Goal: Task Accomplishment & Management: Manage account settings

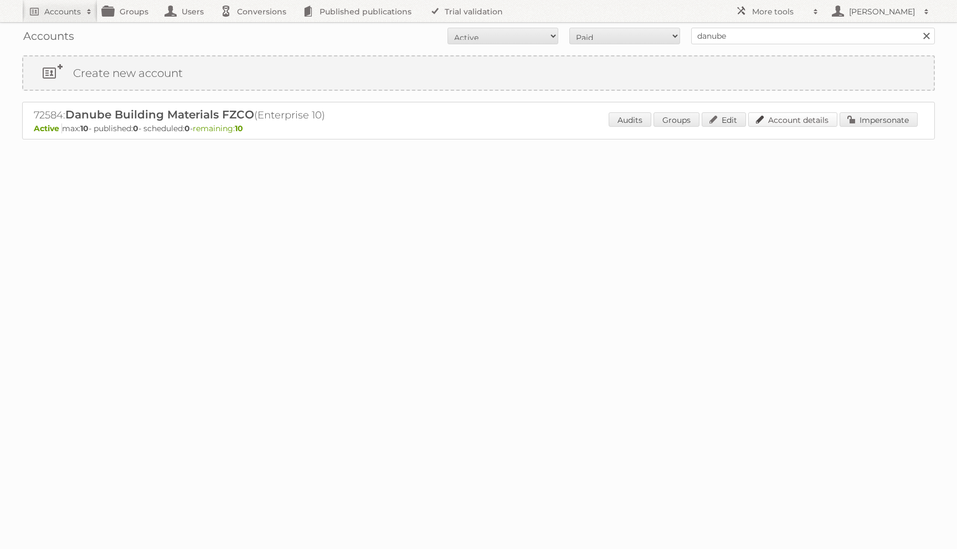
click at [811, 120] on link "Account details" at bounding box center [792, 119] width 89 height 14
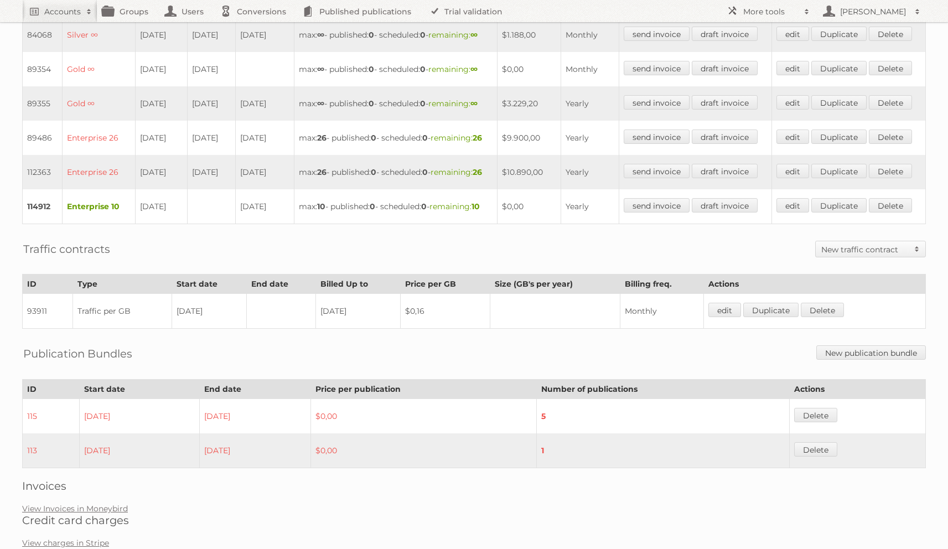
scroll to position [388, 0]
click at [314, 87] on td "max: ∞ - published: 0 - scheduled: 0 - remaining: ∞" at bounding box center [395, 70] width 203 height 34
drag, startPoint x: 148, startPoint y: 215, endPoint x: 162, endPoint y: 215, distance: 13.8
click at [162, 156] on td "08-03-2021" at bounding box center [162, 138] width 52 height 34
drag, startPoint x: 198, startPoint y: 213, endPoint x: 223, endPoint y: 213, distance: 24.9
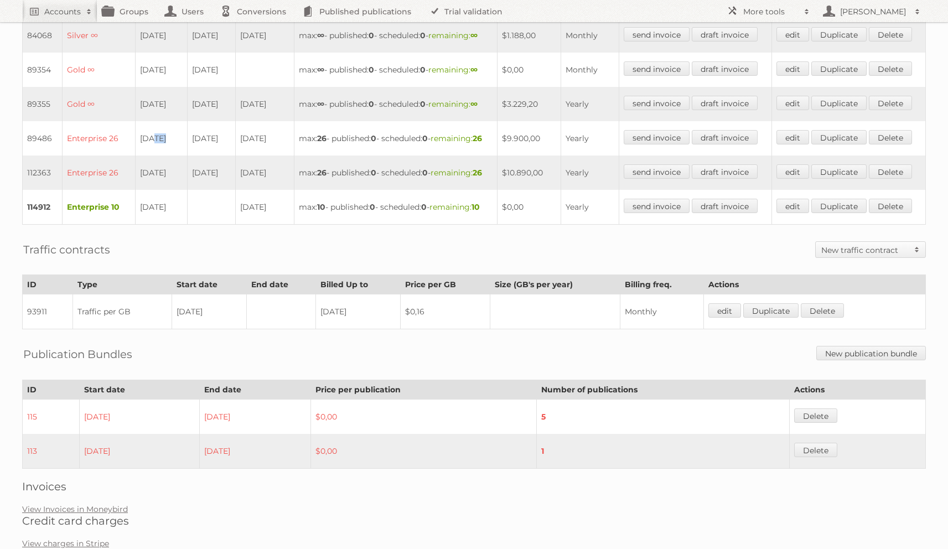
click at [223, 156] on td "07-03-2025" at bounding box center [211, 138] width 48 height 34
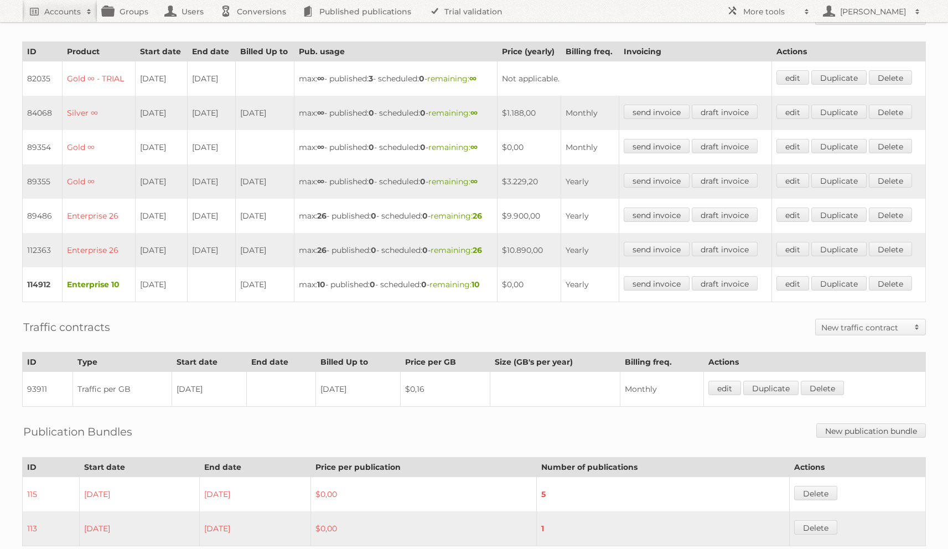
scroll to position [0, 0]
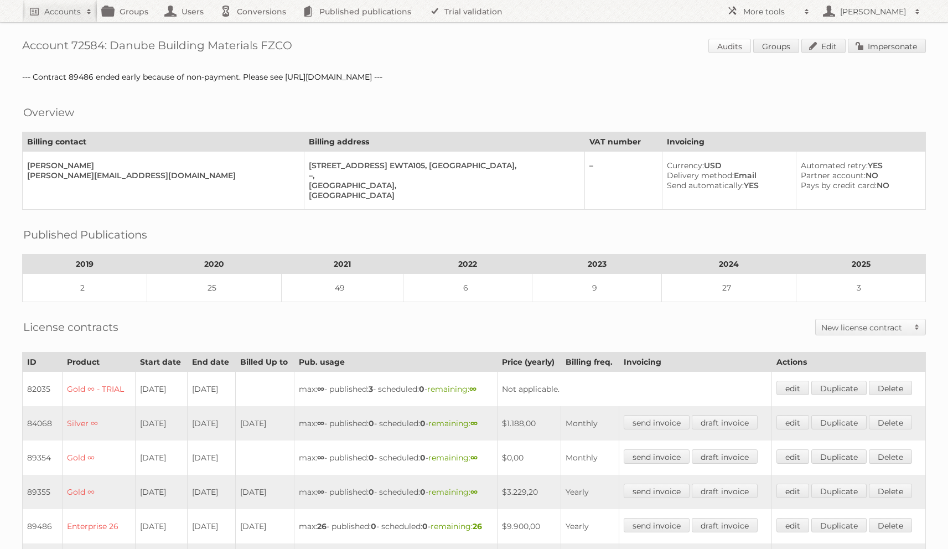
click at [740, 44] on link "Audits" at bounding box center [730, 46] width 43 height 14
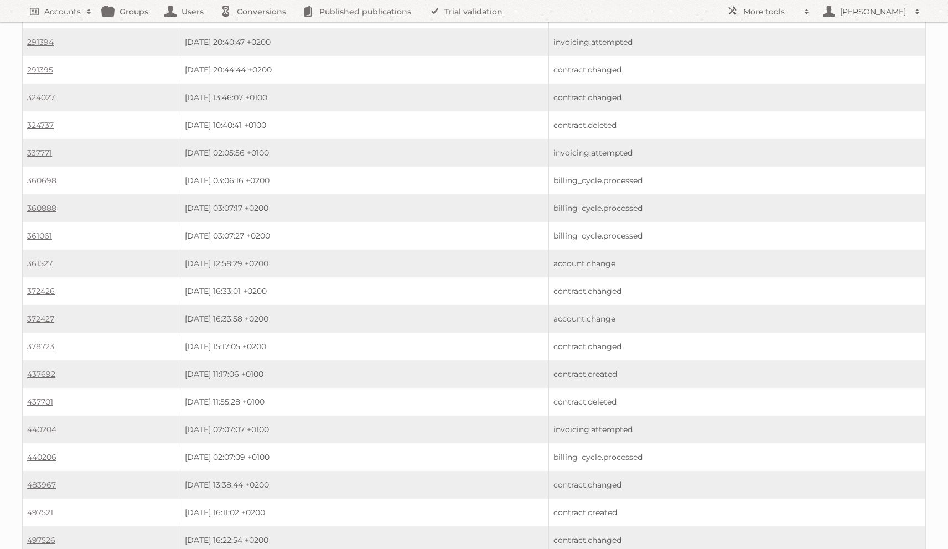
scroll to position [1740, 0]
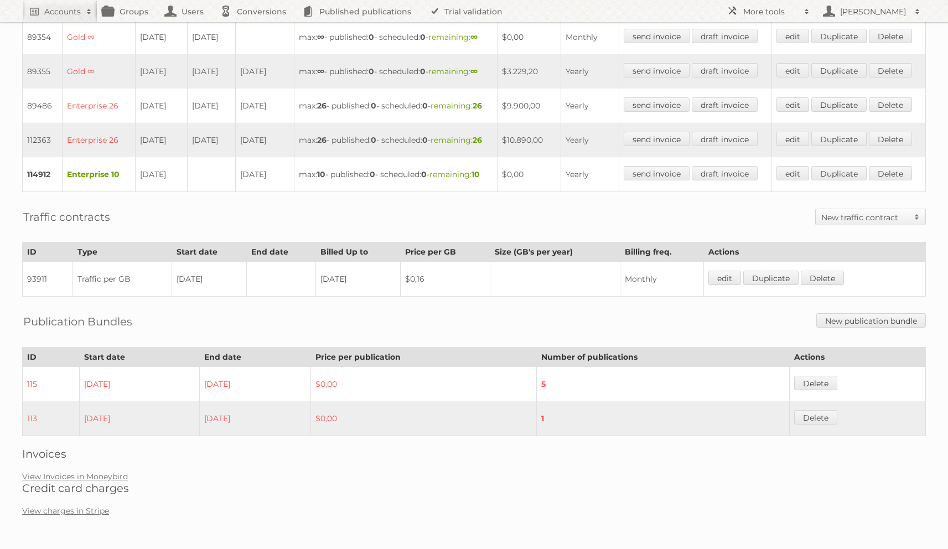
scroll to position [534, 0]
click at [45, 481] on link "View Invoices in Moneybird" at bounding box center [75, 477] width 106 height 10
drag, startPoint x: 142, startPoint y: 207, endPoint x: 176, endPoint y: 210, distance: 34.5
click at [176, 157] on td "08-03-2025" at bounding box center [162, 140] width 52 height 34
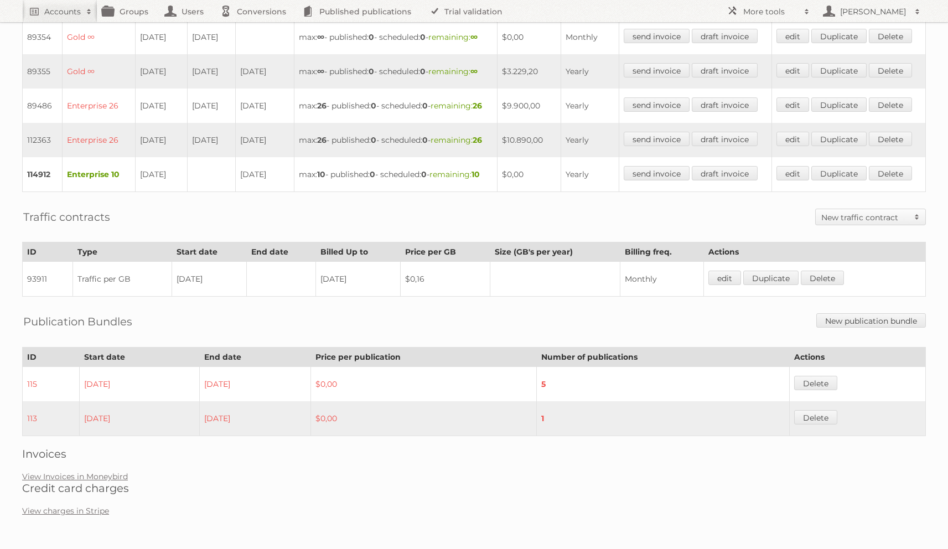
scroll to position [0, 0]
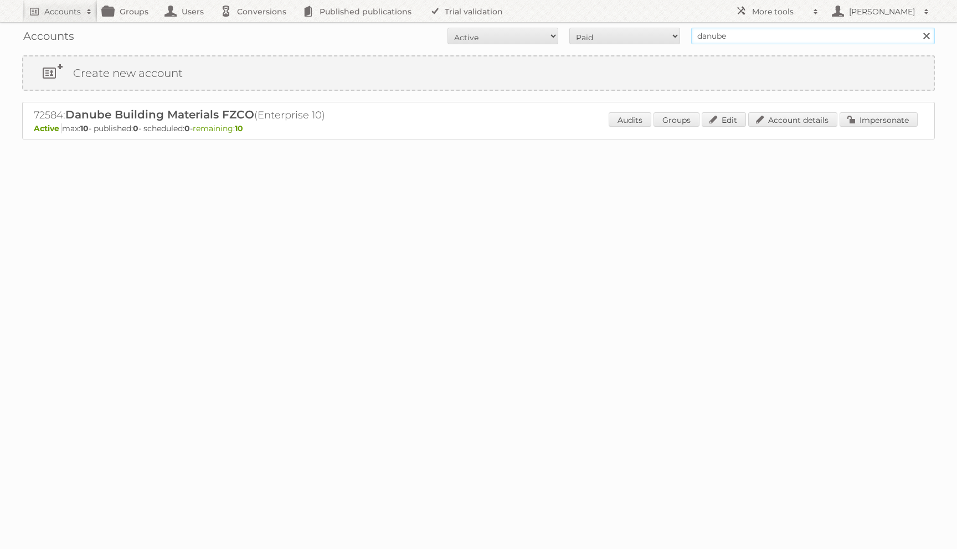
click at [740, 39] on input "danube" at bounding box center [813, 36] width 244 height 17
click at [607, 38] on select "All Paid Trials Self service" at bounding box center [624, 36] width 111 height 17
select select "all"
click at [569, 28] on select "All Paid Trials Self service" at bounding box center [624, 36] width 111 height 17
click at [545, 28] on select "All Active Expired Pending" at bounding box center [502, 36] width 111 height 17
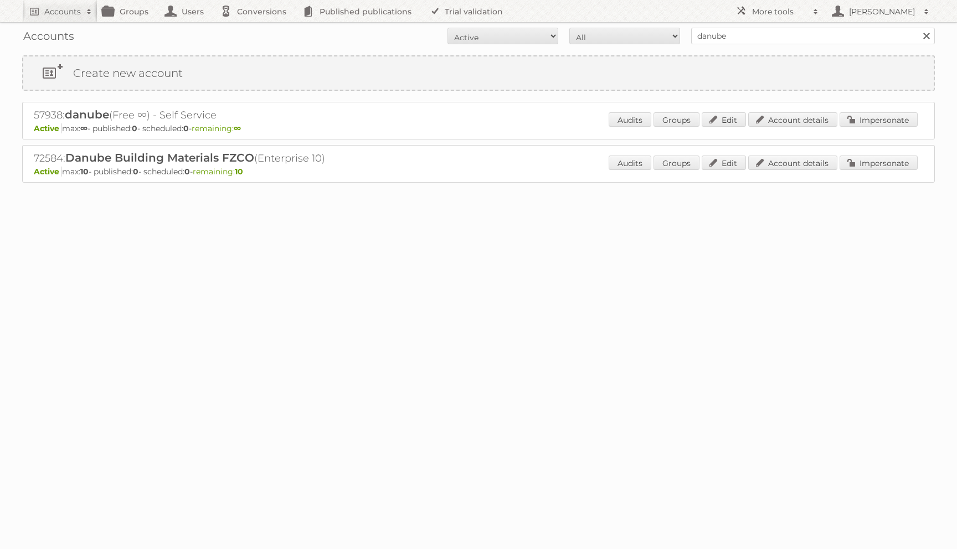
select select "all"
click at [447, 28] on select "All Active Expired Pending" at bounding box center [502, 36] width 111 height 17
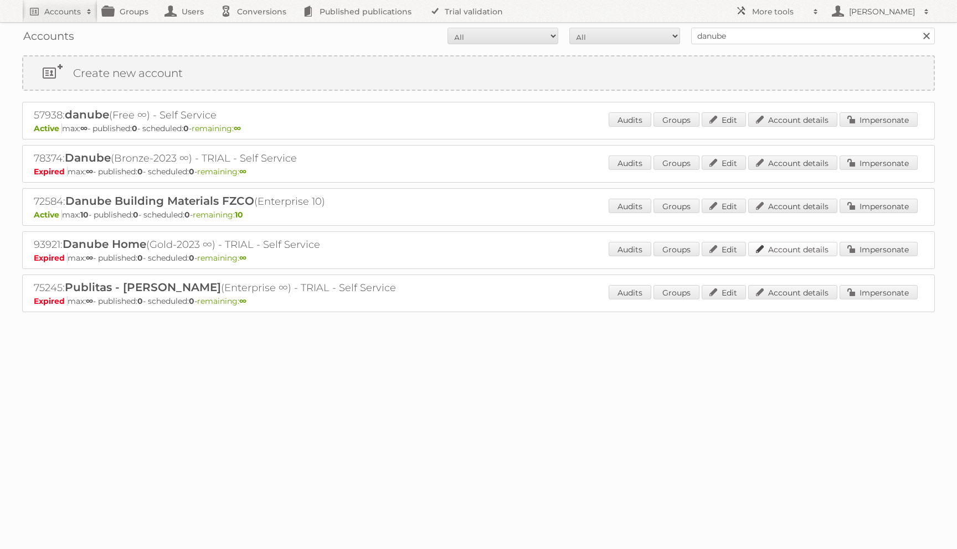
click at [780, 246] on link "Account details" at bounding box center [792, 249] width 89 height 14
click at [777, 250] on link "Account details" at bounding box center [792, 249] width 89 height 14
click at [770, 165] on link "Account details" at bounding box center [792, 163] width 89 height 14
click at [806, 122] on link "Account details" at bounding box center [792, 119] width 89 height 14
click at [845, 248] on link "Impersonate" at bounding box center [878, 249] width 78 height 14
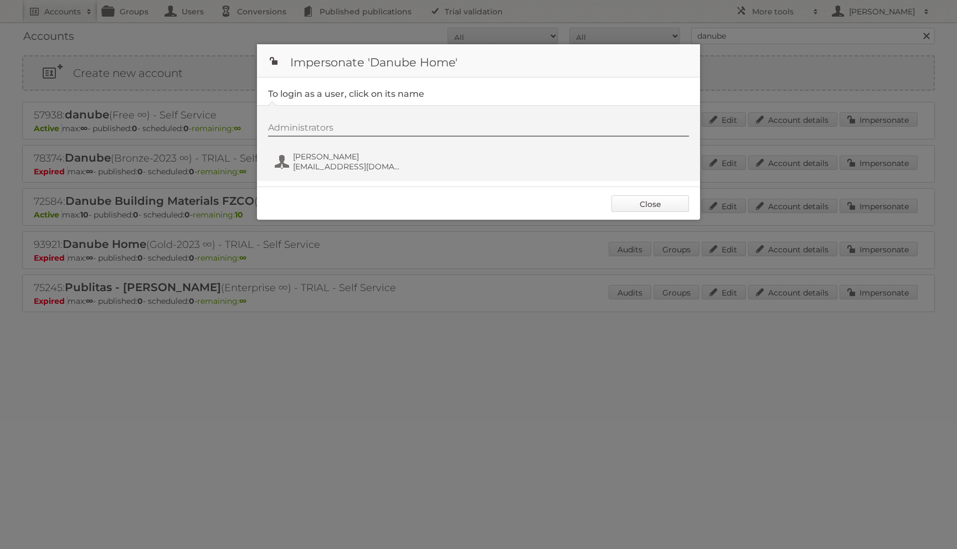
click at [623, 207] on link "Close" at bounding box center [650, 203] width 78 height 17
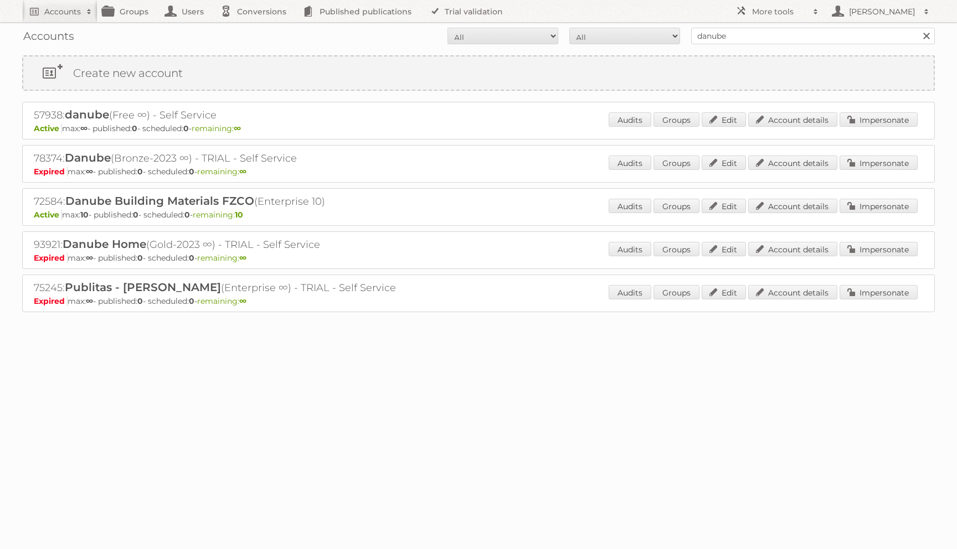
click at [869, 213] on div "Audits Groups Edit Account details Impersonate" at bounding box center [762, 207] width 309 height 17
click at [868, 204] on link "Impersonate" at bounding box center [878, 206] width 78 height 14
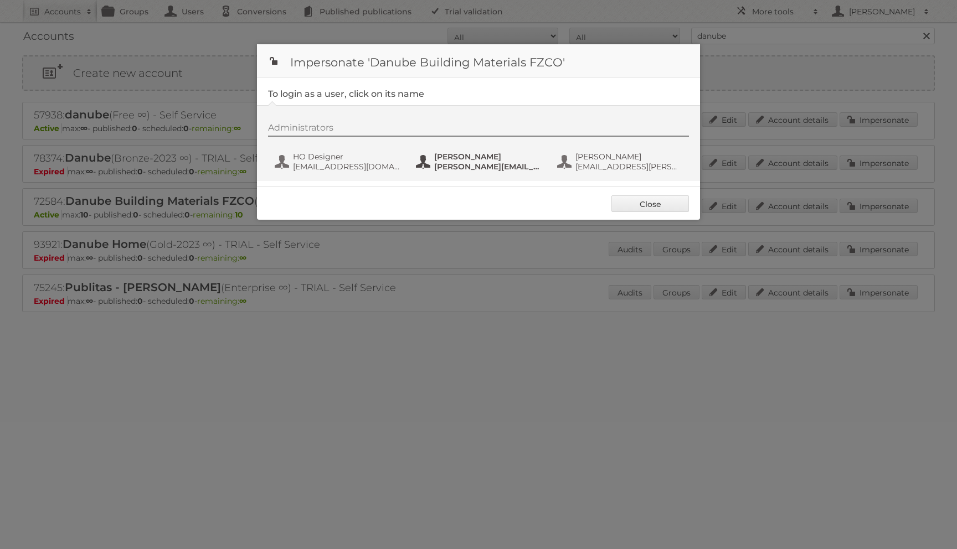
click at [427, 165] on button "Mohamed Wadan mohamed.wadan@danubehome.com" at bounding box center [480, 162] width 130 height 22
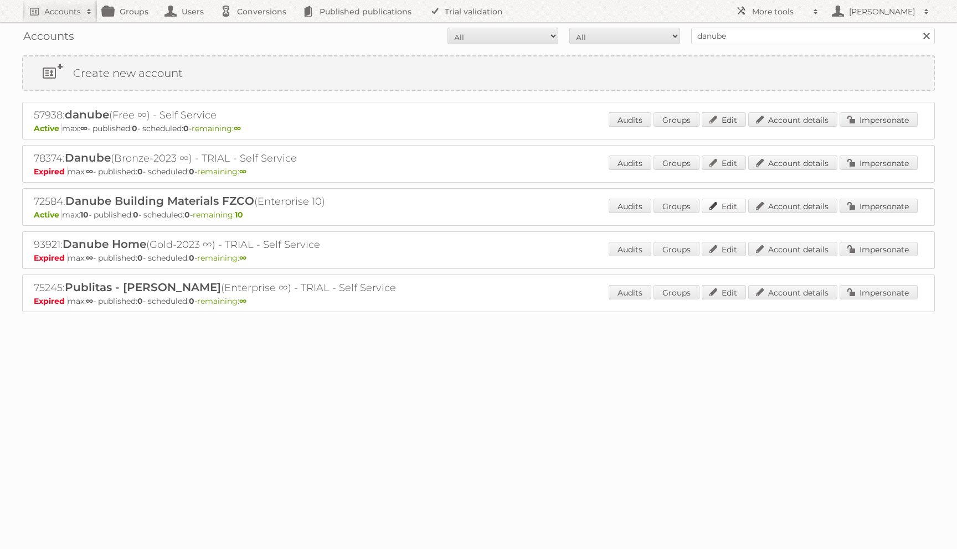
click at [716, 200] on link "Edit" at bounding box center [723, 206] width 44 height 14
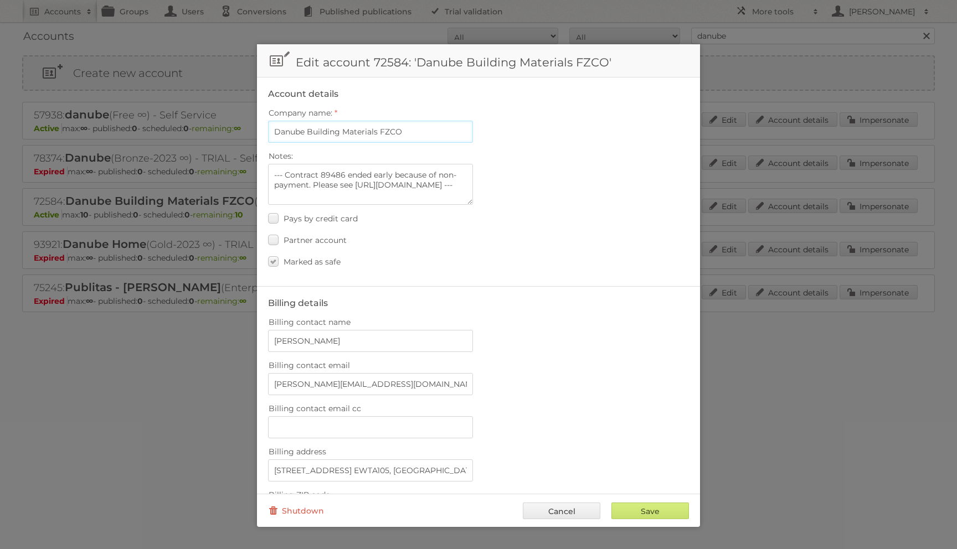
click at [341, 128] on input "Danube Building Materials FZCO" at bounding box center [370, 132] width 205 height 22
type input "Danube Home"
click at [351, 187] on textarea "--- Contract 89486 ended early because of non-payment. Please see https://app.a…" at bounding box center [370, 184] width 205 height 41
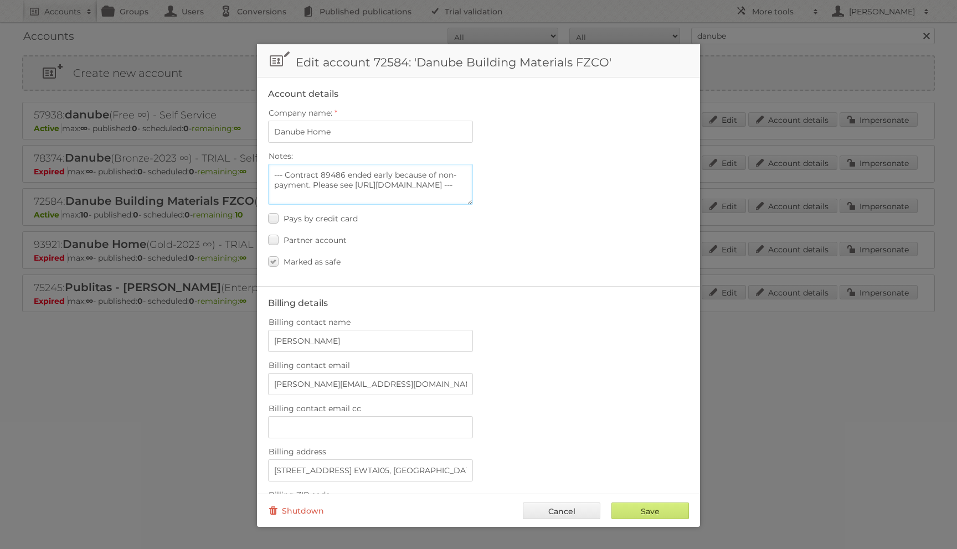
click at [355, 197] on textarea "--- Contract 89486 ended early because of non-payment. Please see https://app.a…" at bounding box center [370, 184] width 205 height 41
paste textarea "Danube Building Materials FZCO"
type textarea "Before, this account was called 'Danube Building Materials FZCO'"
click at [627, 507] on input "Save" at bounding box center [650, 511] width 78 height 17
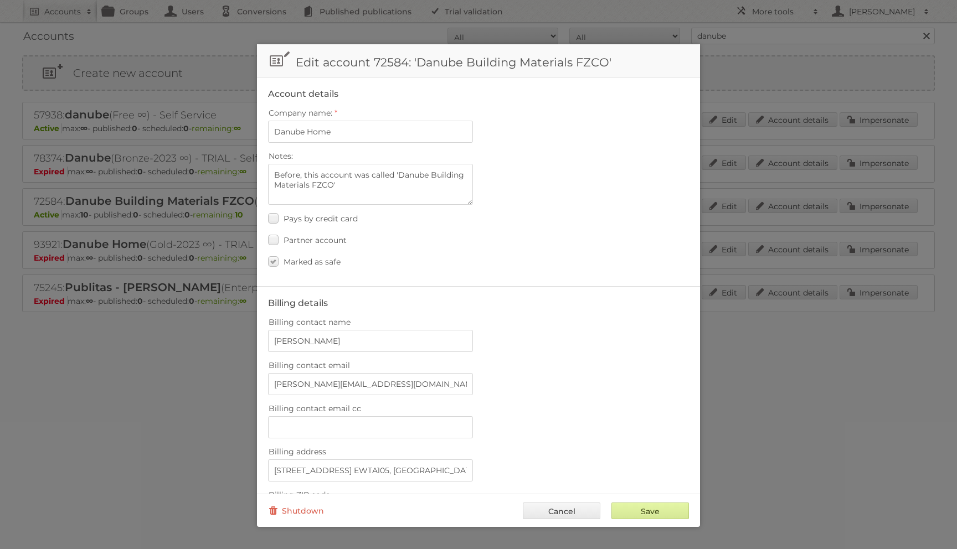
type input "..."
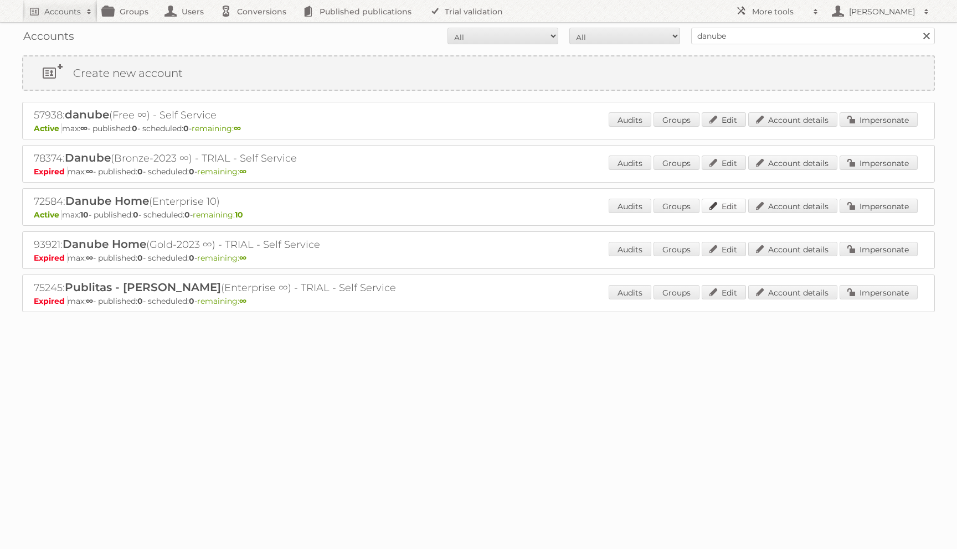
click at [736, 205] on link "Edit" at bounding box center [723, 206] width 44 height 14
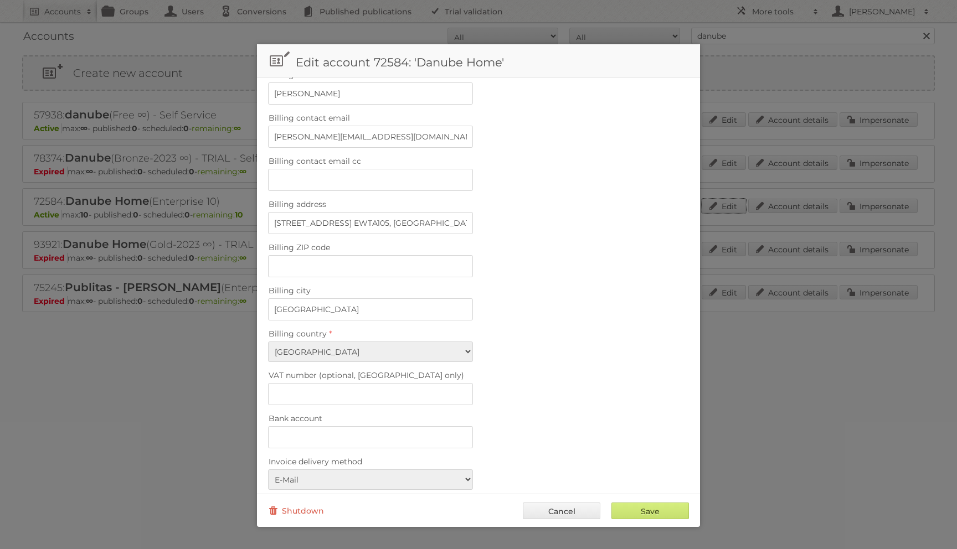
scroll to position [265, 0]
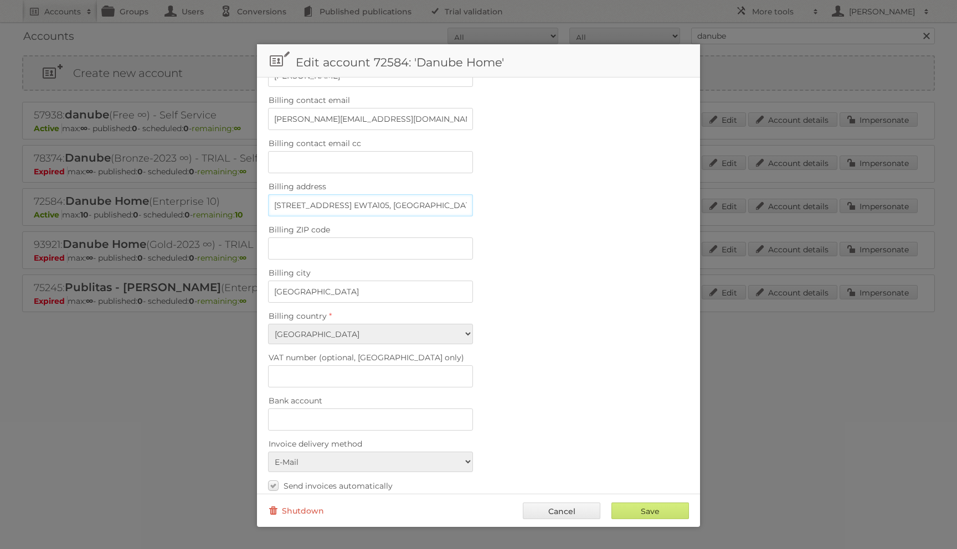
click at [314, 196] on input "PO Box 18022, Plot No. EWTA105, Jebel Ali Freezone" at bounding box center [370, 205] width 205 height 22
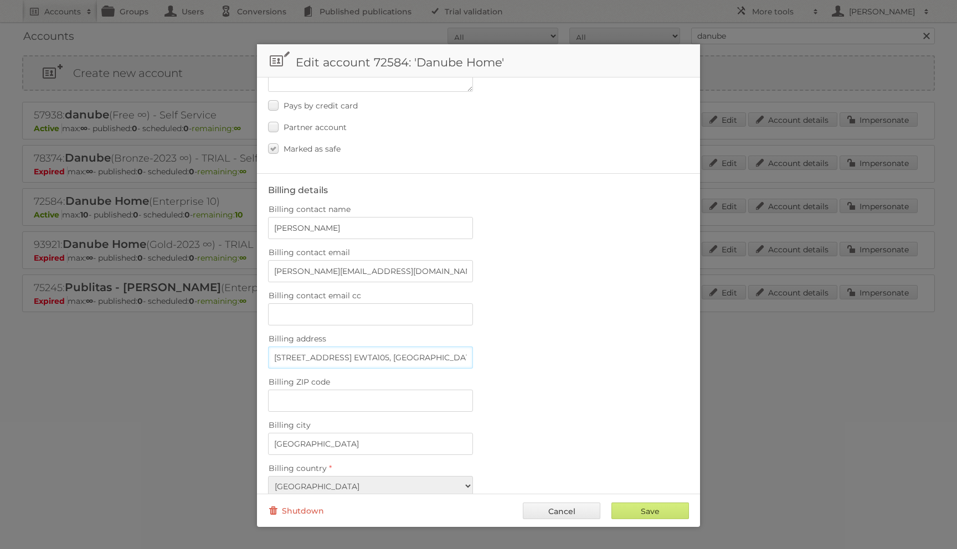
scroll to position [98, 0]
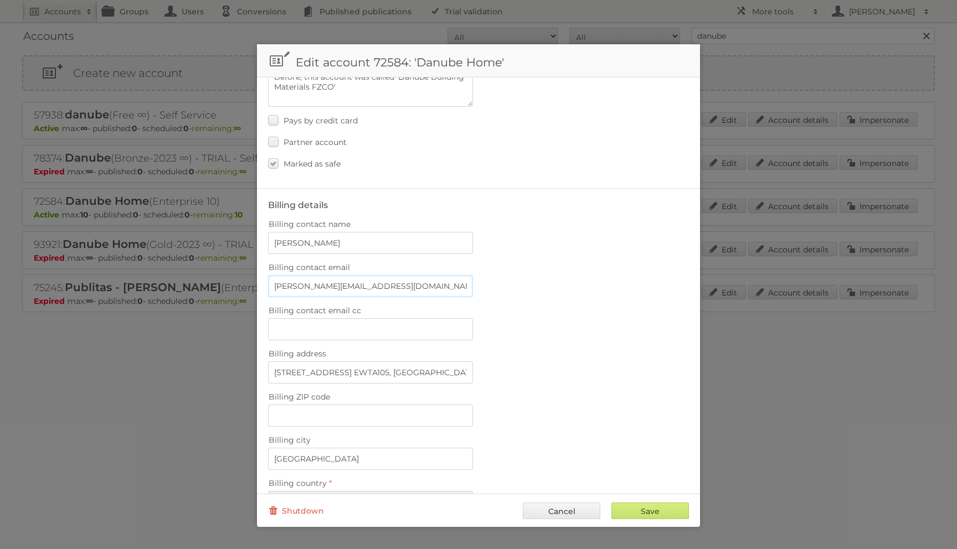
click at [311, 290] on input "mohamed.wadan@danubehome.com" at bounding box center [370, 286] width 205 height 22
paste input "abdul.bari"
type input "[EMAIL_ADDRESS][DOMAIN_NAME]"
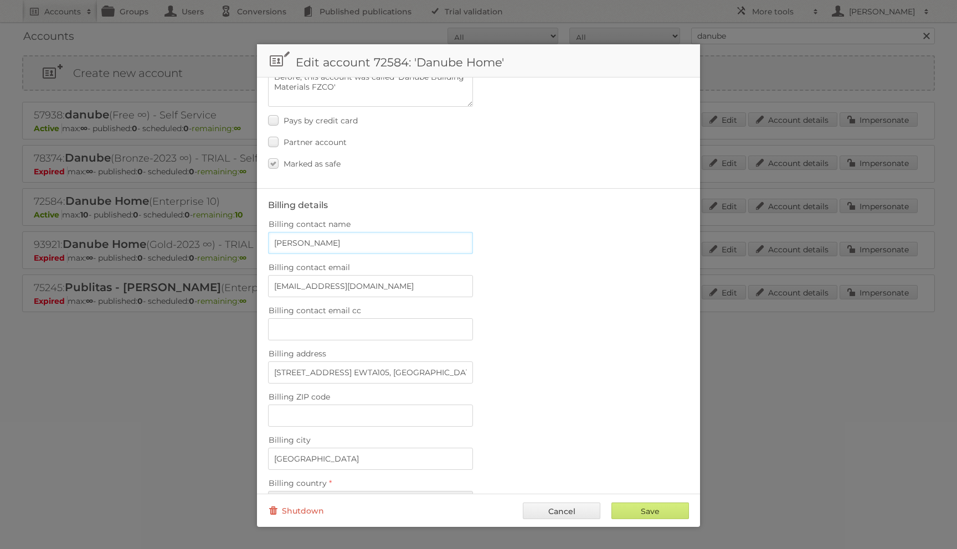
click at [322, 240] on input "RIZWAN SAJAN" at bounding box center [370, 243] width 205 height 22
paste input "abdul.bari@danubehome.com"
drag, startPoint x: 316, startPoint y: 242, endPoint x: 611, endPoint y: 251, distance: 295.2
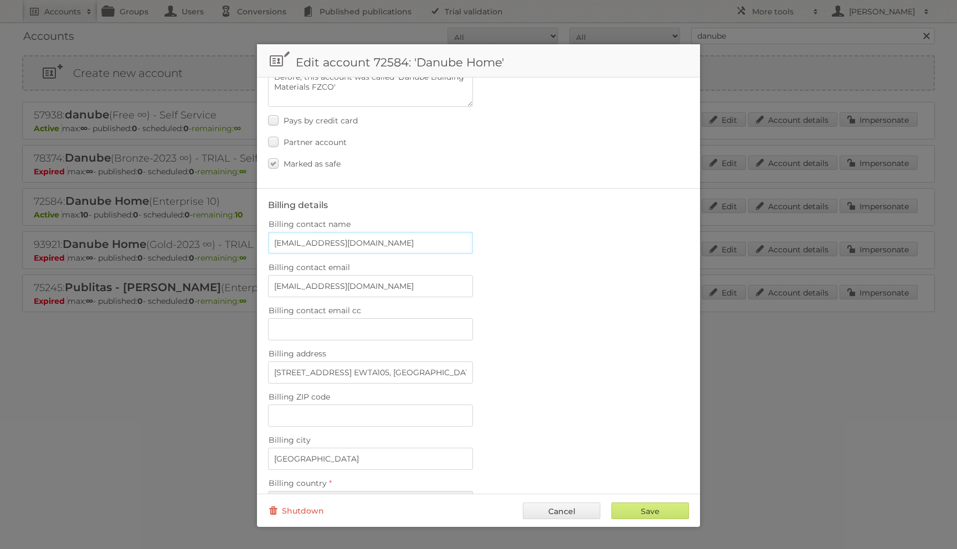
click at [611, 251] on div "Billing contact name abdul.bari@danubehome.com" at bounding box center [478, 235] width 421 height 38
click at [611, 249] on div "Billing contact name abdul Bari" at bounding box center [478, 235] width 421 height 38
click at [415, 238] on input "abdul Bari" at bounding box center [370, 243] width 205 height 22
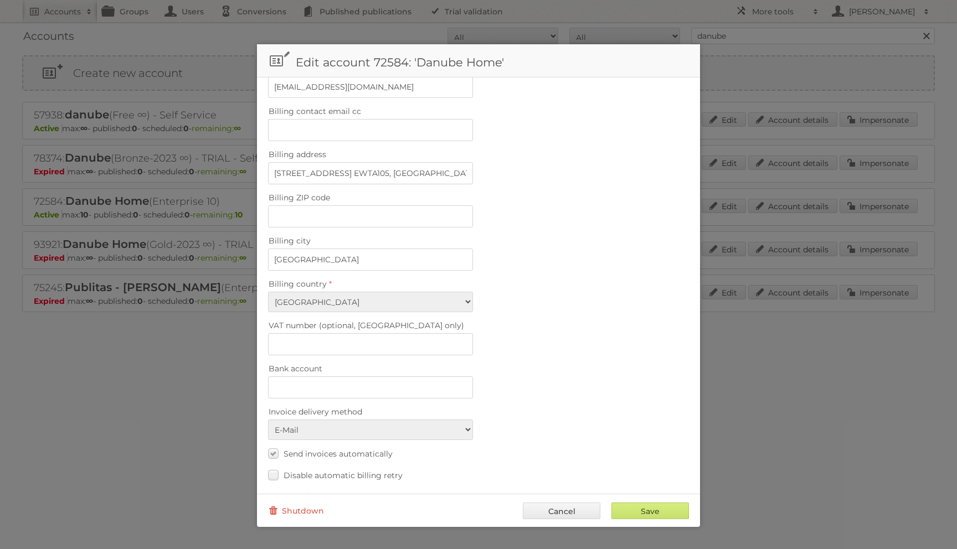
scroll to position [291, 0]
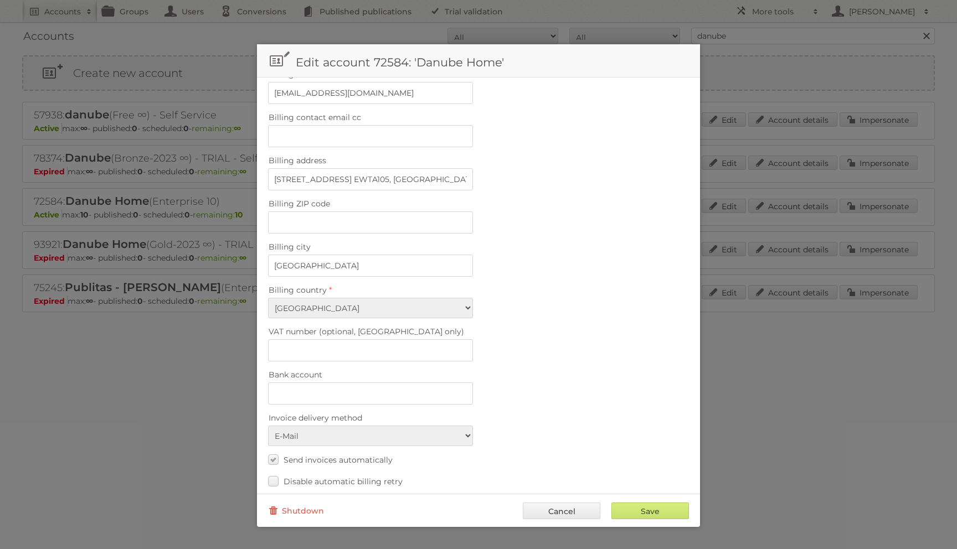
type input "Abdul Bari"
click at [380, 171] on input "PO Box 18022, Plot No. EWTA105, Jebel Ali Freezone" at bounding box center [370, 179] width 205 height 22
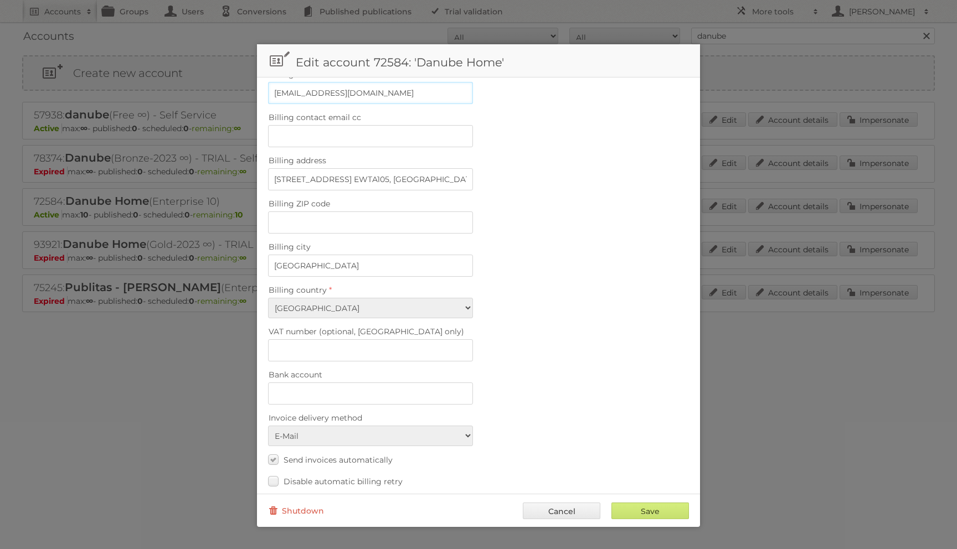
drag, startPoint x: 322, startPoint y: 90, endPoint x: 477, endPoint y: 90, distance: 155.0
click at [472, 90] on input "[EMAIL_ADDRESS][DOMAIN_NAME]" at bounding box center [370, 93] width 205 height 22
click at [352, 171] on input "PO Box 18022, Plot No. EWTA105, Jebel Ali Freezone" at bounding box center [370, 179] width 205 height 22
drag, startPoint x: 328, startPoint y: 176, endPoint x: 481, endPoint y: 171, distance: 152.3
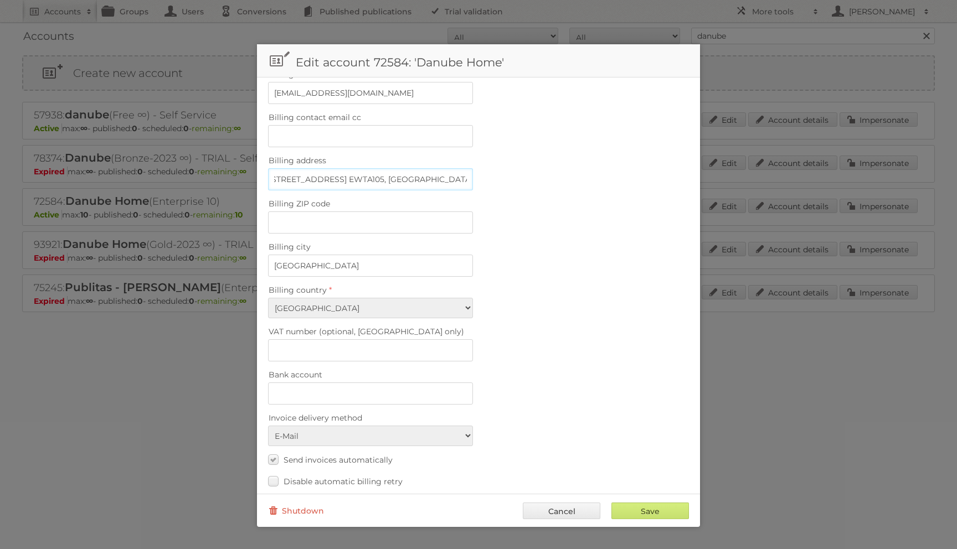
click at [481, 171] on div "Billing address PO Box 18022, Plot No. EWTA105, Jebel Ali Freezone" at bounding box center [478, 172] width 421 height 38
click at [414, 175] on input "PO Box 18022, Plot No. EWTA105, Jebel Ali Freezone" at bounding box center [370, 179] width 205 height 22
drag, startPoint x: 327, startPoint y: 174, endPoint x: 230, endPoint y: 174, distance: 96.3
click at [230, 174] on body "Accounts Search Advanced Search Create new account Groups Users Conversions Pub…" at bounding box center [478, 274] width 957 height 549
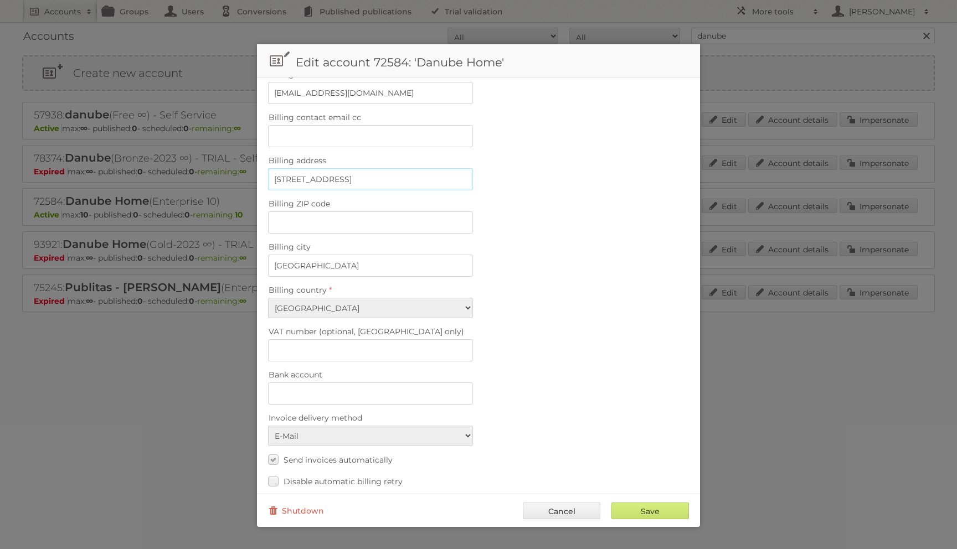
click at [374, 176] on input "PO Box 18022, Gate No. 4, Jebel Ali Free Zone" at bounding box center [370, 179] width 205 height 22
type input "PO Box 18022, Gate No. 4, Jebel Ali Free Zone"
click at [632, 513] on input "Save" at bounding box center [650, 511] width 78 height 17
type input "..."
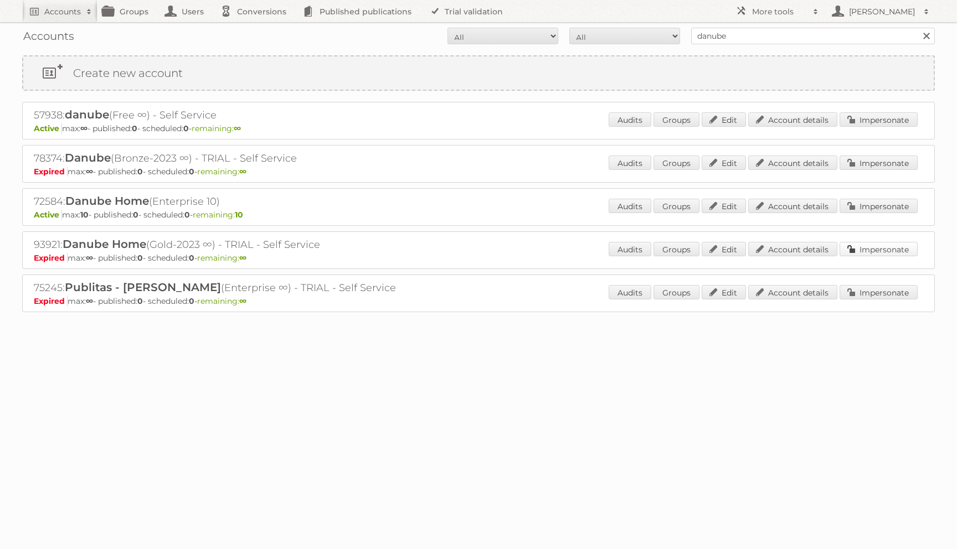
click at [848, 252] on link "Impersonate" at bounding box center [878, 249] width 78 height 14
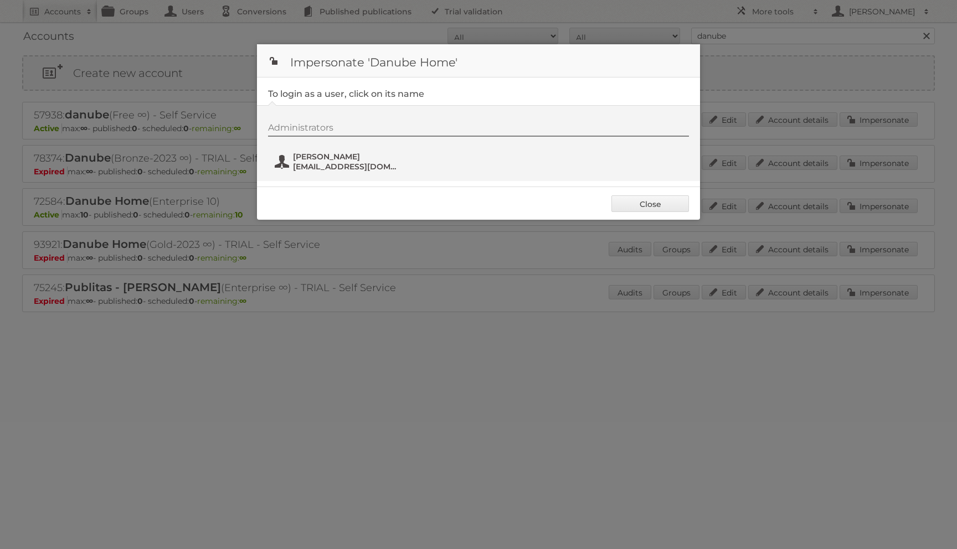
click at [317, 168] on span "abdul.bari@danubehome.com" at bounding box center [346, 167] width 107 height 10
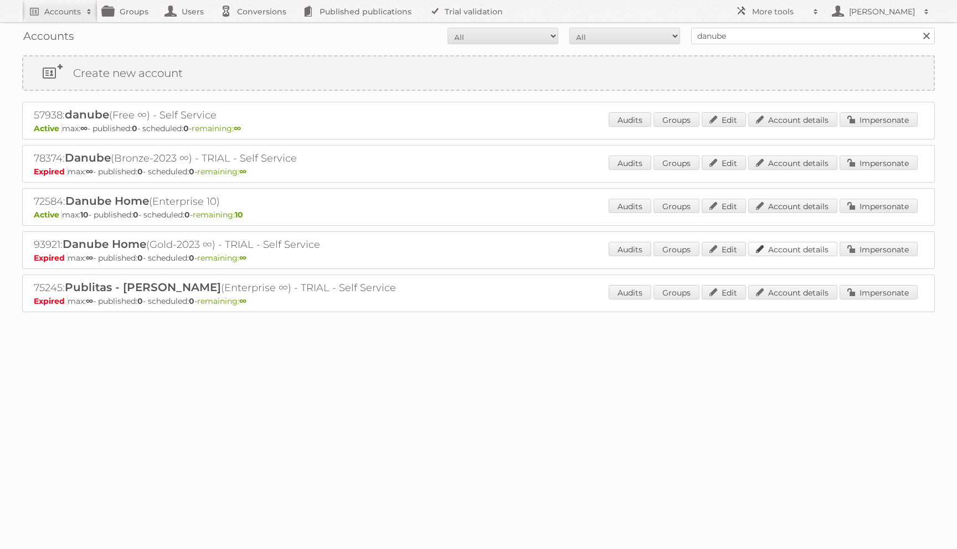
click at [766, 251] on link "Account details" at bounding box center [792, 249] width 89 height 14
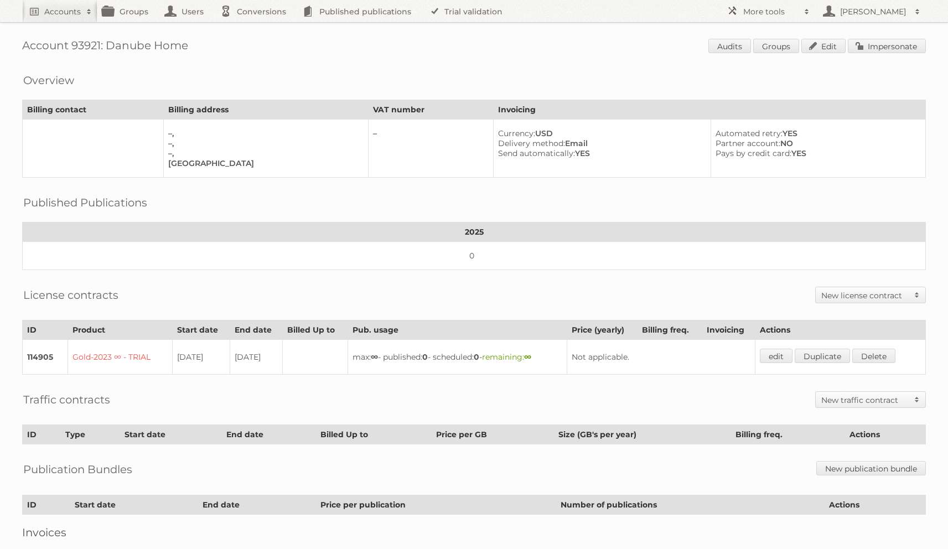
scroll to position [71, 0]
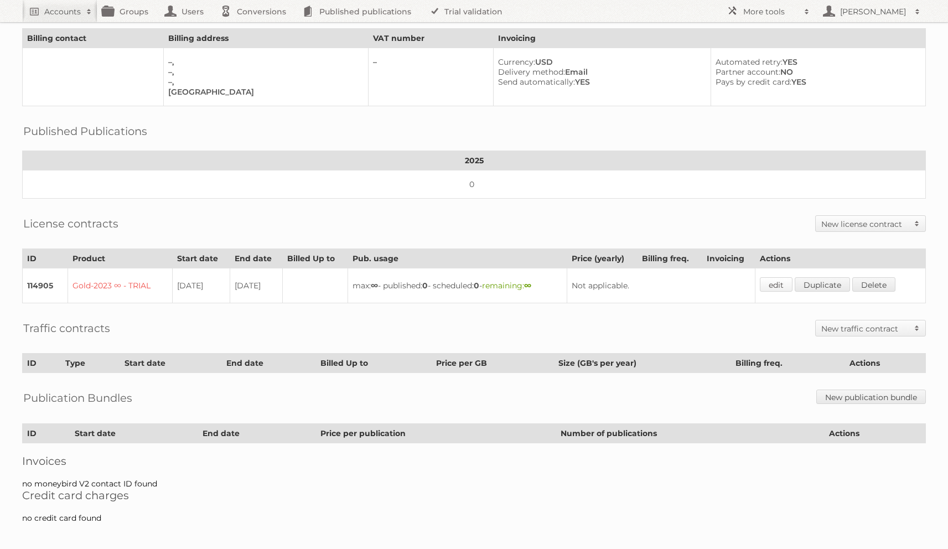
click at [781, 278] on link "edit" at bounding box center [776, 284] width 33 height 14
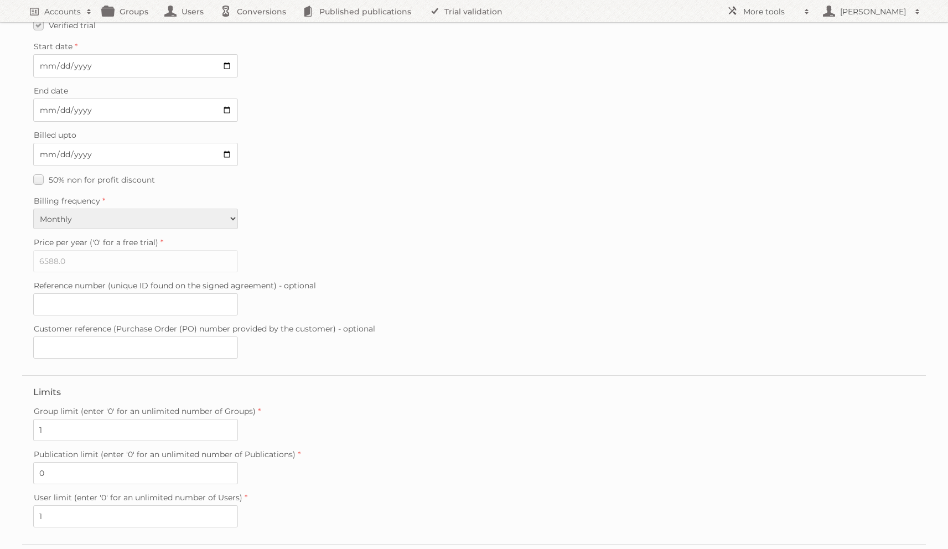
scroll to position [180, 0]
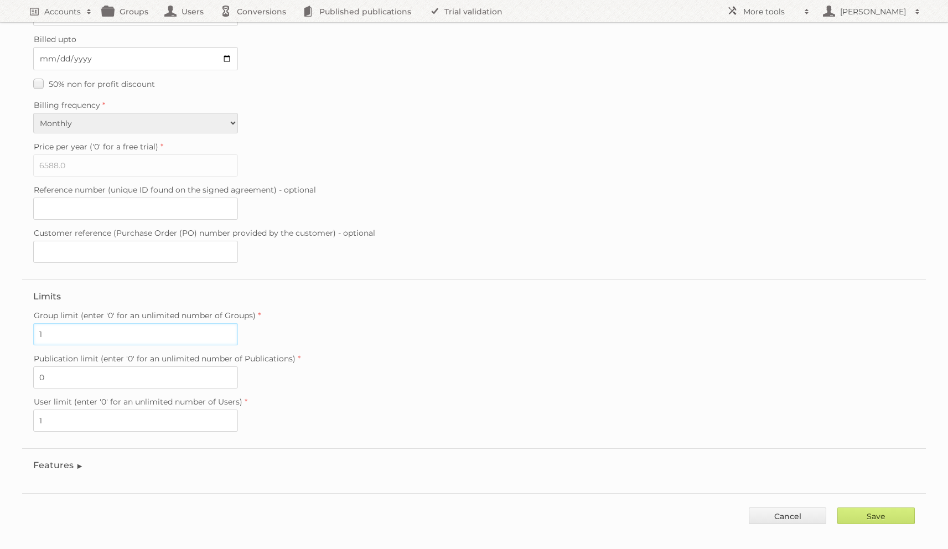
click at [65, 327] on input "1" at bounding box center [135, 334] width 205 height 22
type input "2"
type input "1"
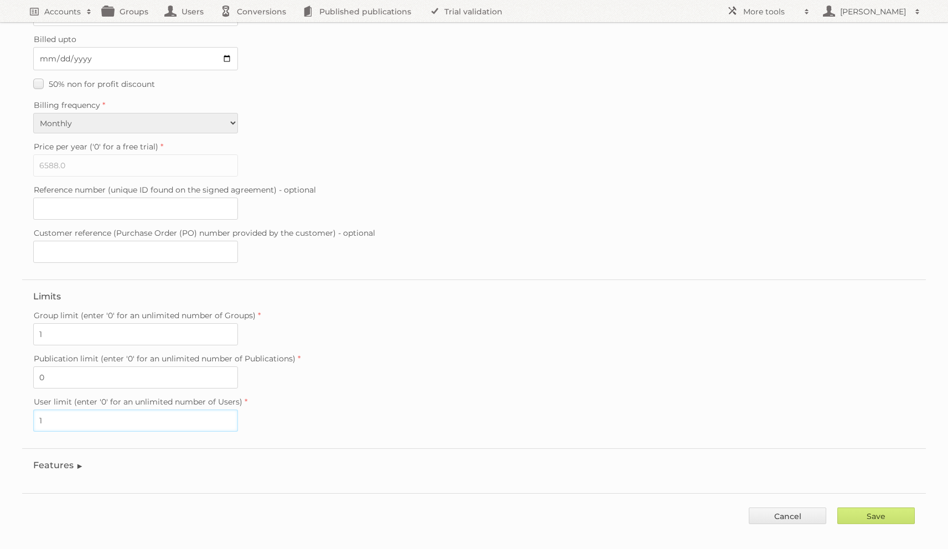
click at [55, 410] on input "1" at bounding box center [135, 421] width 205 height 22
type input "2"
click at [838, 508] on input "Save" at bounding box center [877, 516] width 78 height 17
type input "..."
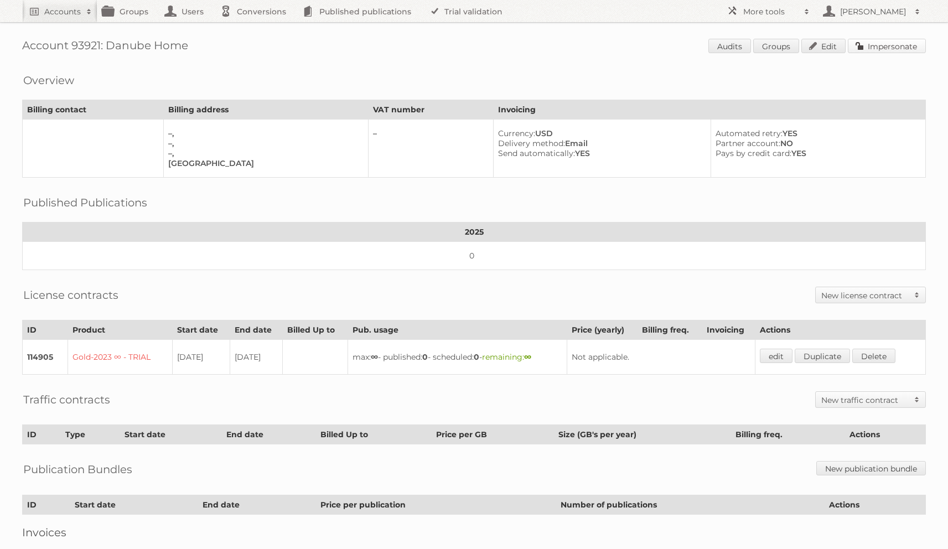
click at [870, 47] on link "Impersonate" at bounding box center [887, 46] width 78 height 14
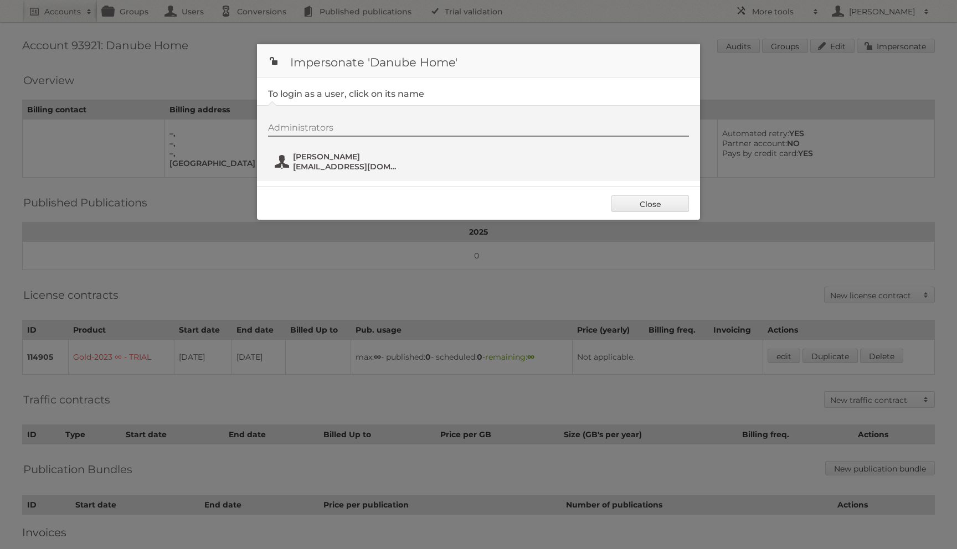
click at [313, 158] on span "[PERSON_NAME]" at bounding box center [346, 157] width 107 height 10
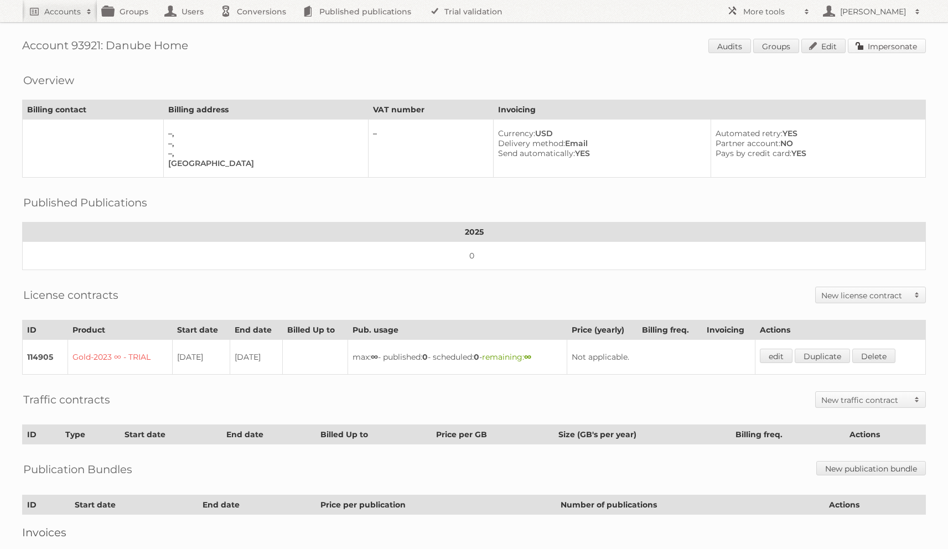
click at [866, 47] on link "Impersonate" at bounding box center [887, 46] width 78 height 14
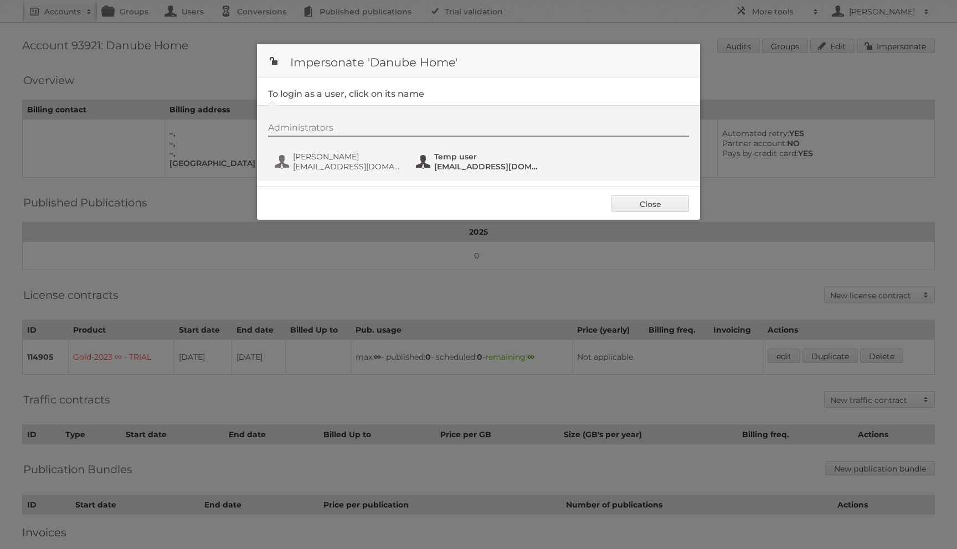
click at [454, 165] on span "[EMAIL_ADDRESS][DOMAIN_NAME]" at bounding box center [487, 167] width 107 height 10
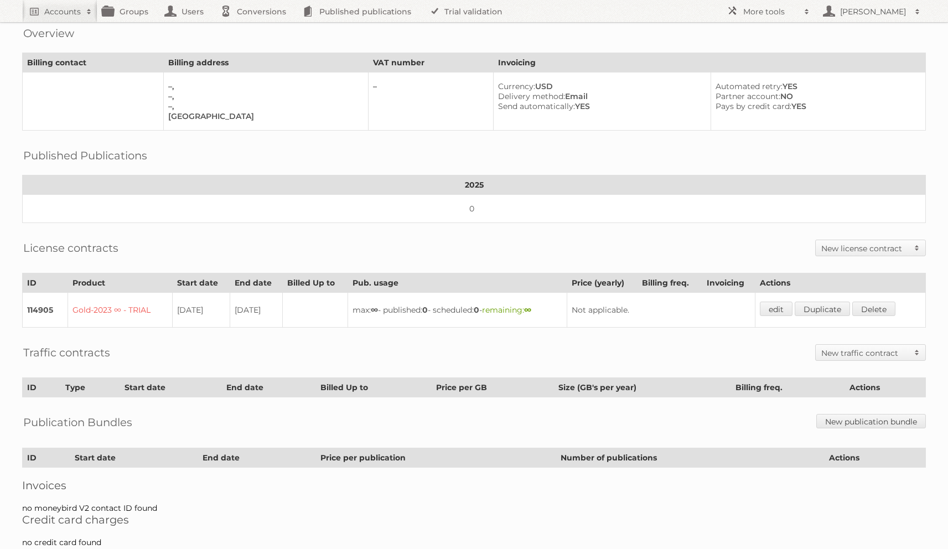
scroll to position [48, 0]
click at [776, 302] on link "edit" at bounding box center [776, 308] width 33 height 14
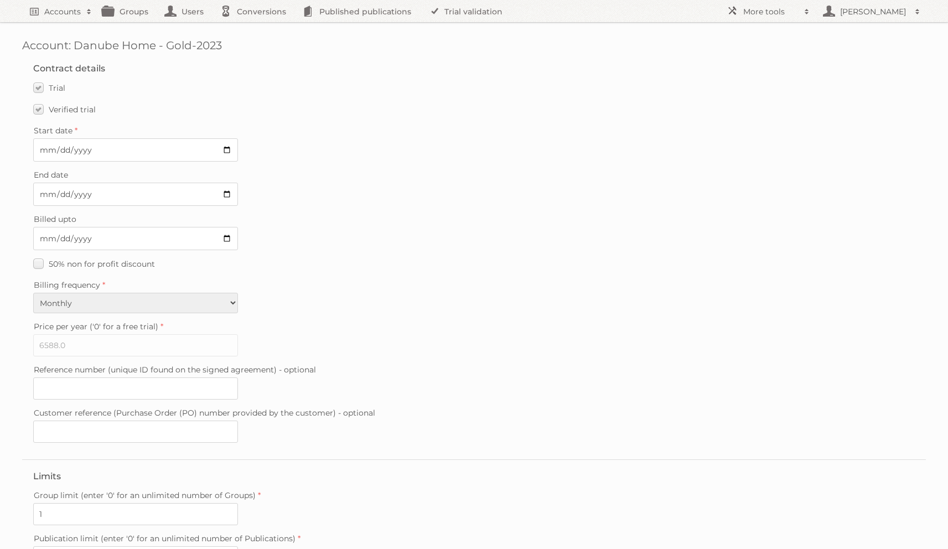
scroll to position [180, 0]
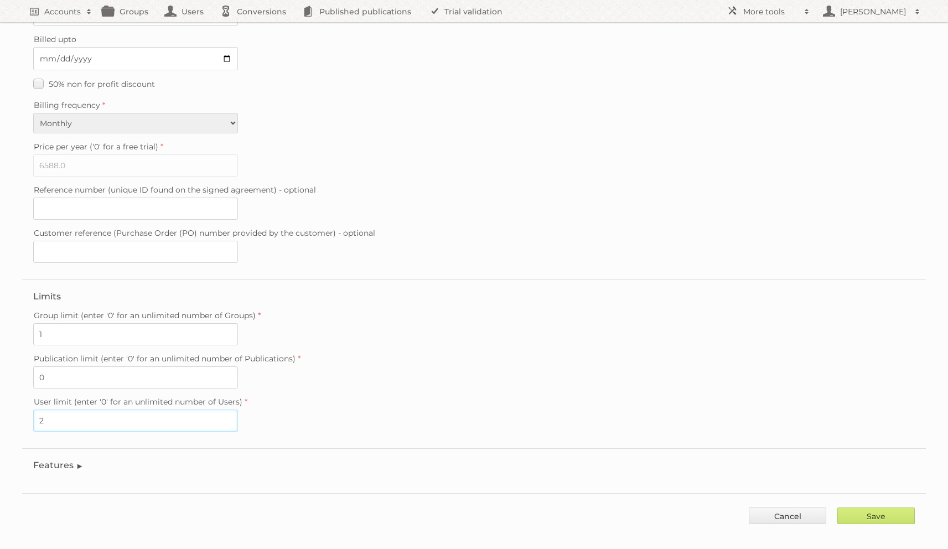
click at [86, 417] on input "2" at bounding box center [135, 421] width 205 height 22
type input "1"
click at [471, 412] on div "User limit (enter '0' for an unlimited number of Users) 1" at bounding box center [474, 413] width 882 height 38
click at [888, 510] on input "Save" at bounding box center [877, 516] width 78 height 17
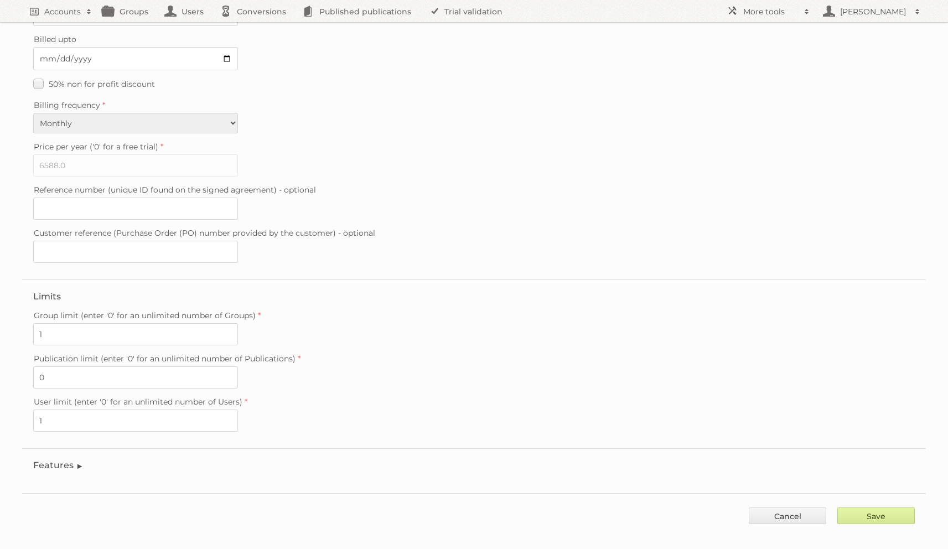
type input "..."
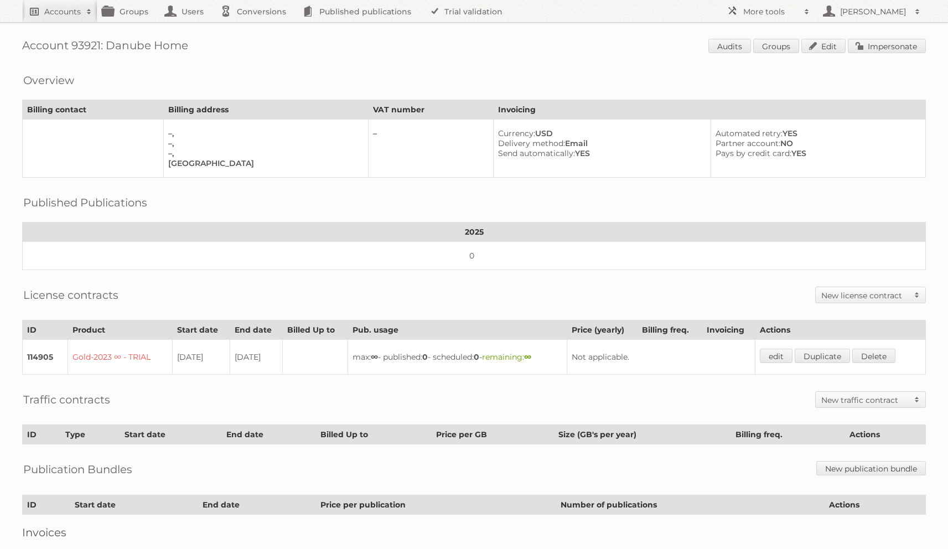
click at [61, 16] on h2 "Accounts" at bounding box center [62, 11] width 37 height 11
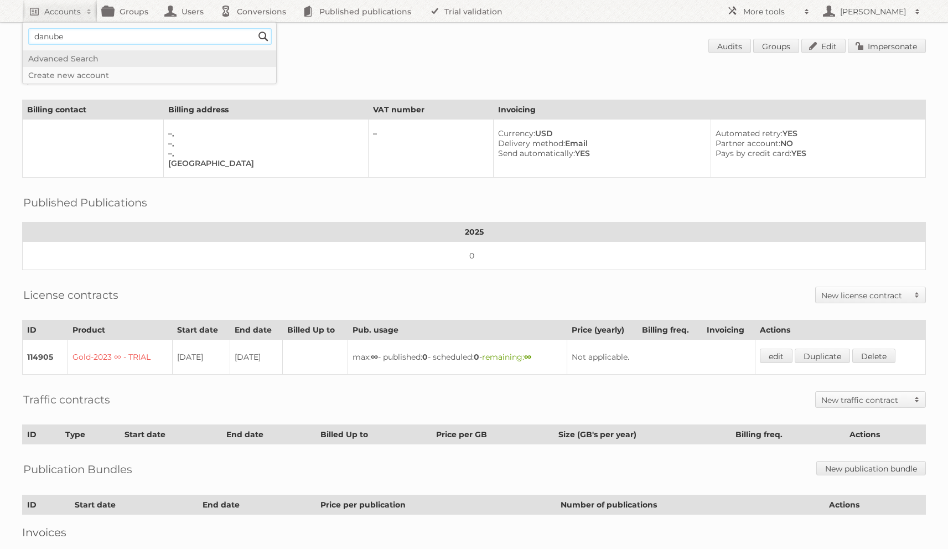
type input"] "danube"
click at [255, 28] on input "Search" at bounding box center [263, 36] width 17 height 17
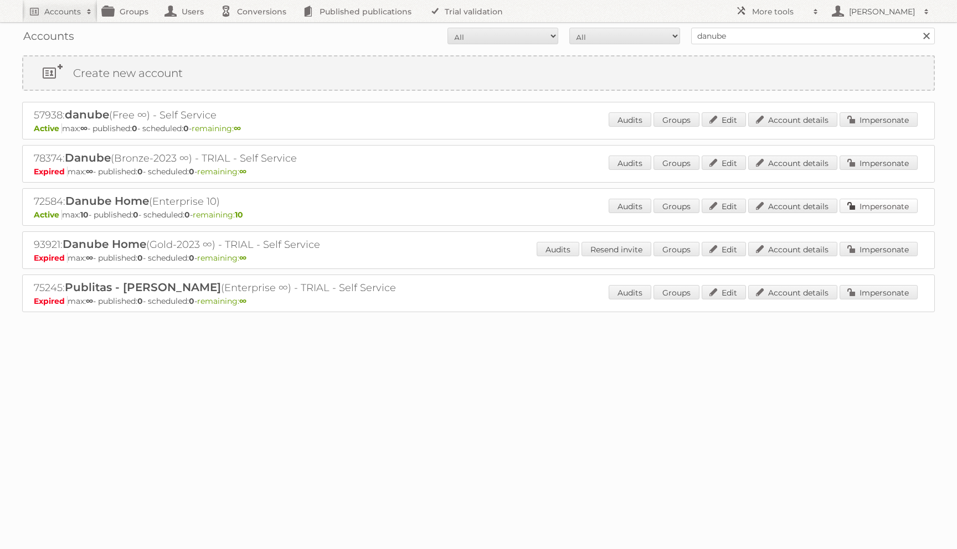
click at [862, 206] on link "Impersonate" at bounding box center [878, 206] width 78 height 14
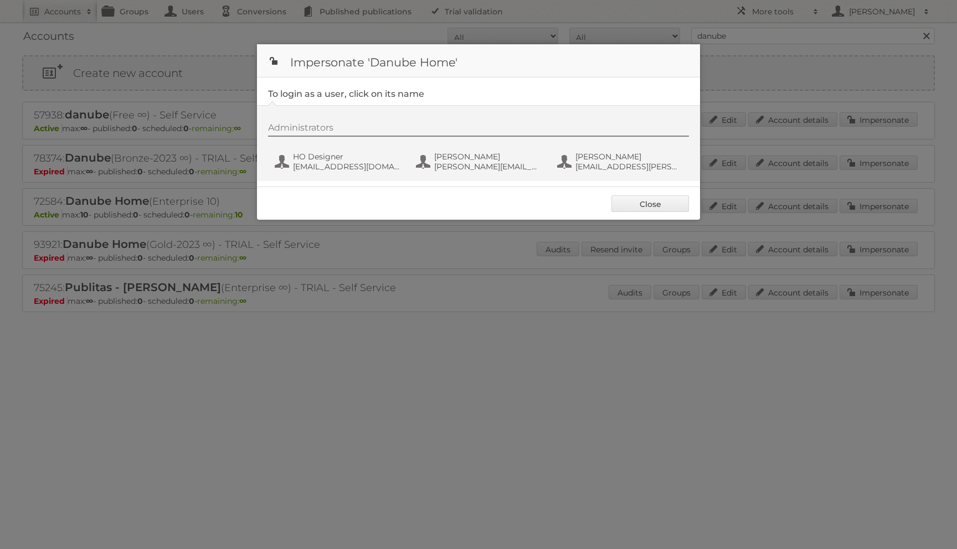
click at [285, 149] on div "Administrators HO Designer [EMAIL_ADDRESS][DOMAIN_NAME] [PERSON_NAME] [PERSON_N…" at bounding box center [484, 148] width 432 height 53
click at [285, 162] on button "HO Designer [EMAIL_ADDRESS][DOMAIN_NAME]" at bounding box center [339, 162] width 130 height 22
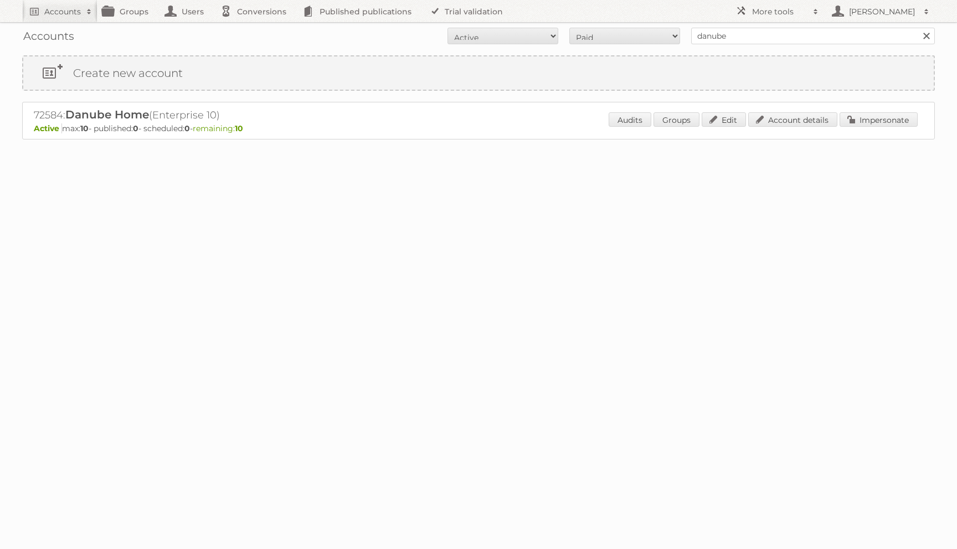
click at [816, 131] on p "Active max: 10 - published: 0 - scheduled: 0 - remaining: 10" at bounding box center [478, 128] width 889 height 10
click at [816, 124] on link "Account details" at bounding box center [792, 119] width 89 height 14
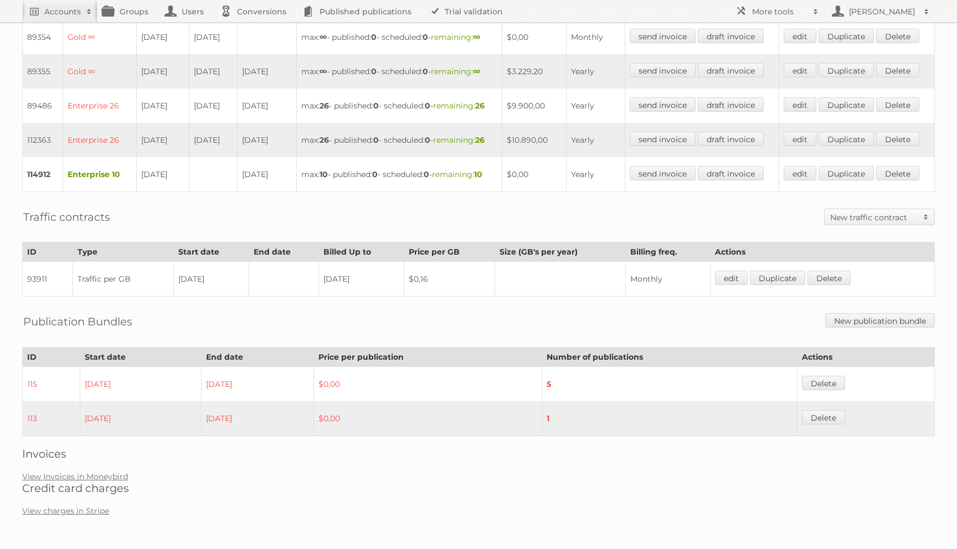
scroll to position [499, 0]
click at [848, 145] on link "Duplicate" at bounding box center [845, 139] width 55 height 14
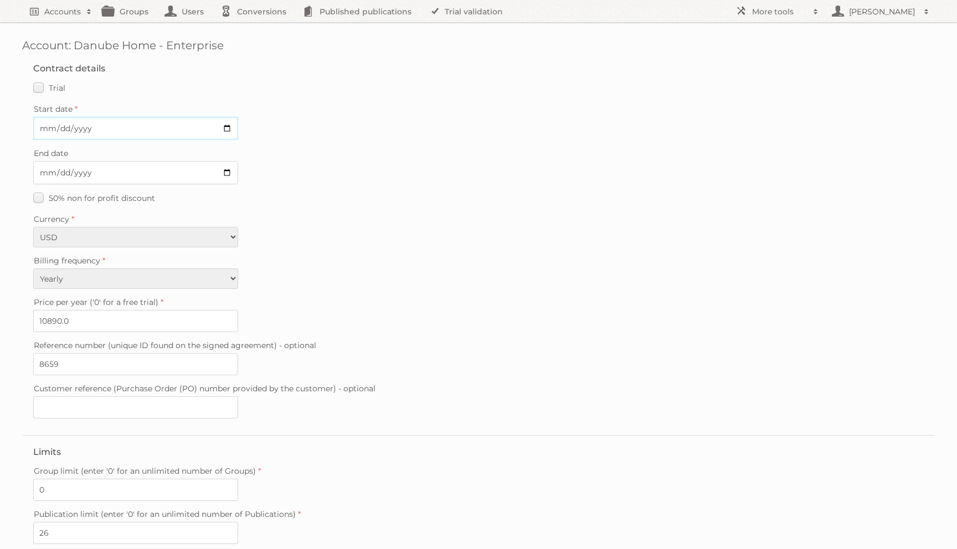
click at [49, 132] on input "Start date" at bounding box center [135, 128] width 205 height 23
type input "2025-09-25"
drag, startPoint x: 58, startPoint y: 317, endPoint x: 1, endPoint y: 317, distance: 57.0
click at [2, 317] on div "Account: Danube Home - Enterprise Contract details Trial Verified trial Start d…" at bounding box center [478, 346] width 957 height 693
type input "7500.0"
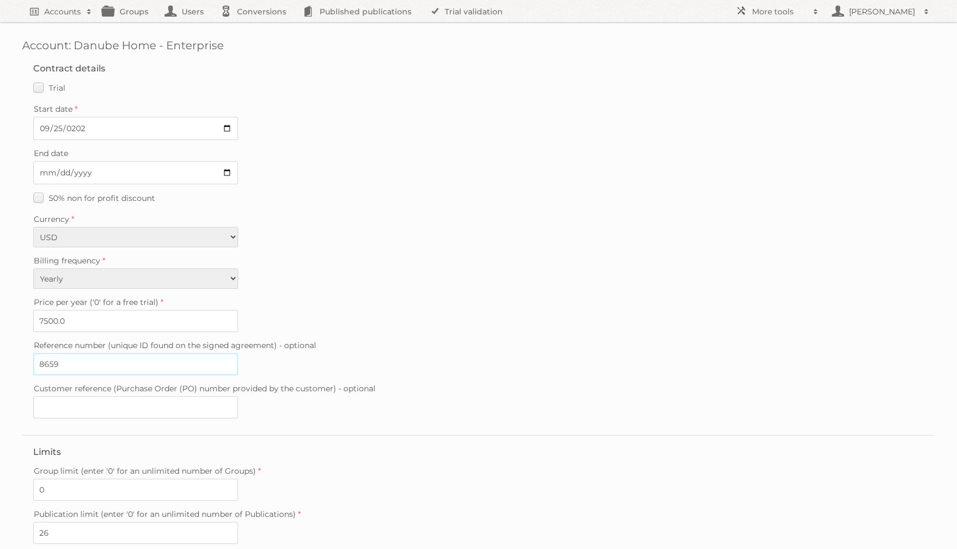
click at [122, 359] on input "8659" at bounding box center [135, 364] width 205 height 22
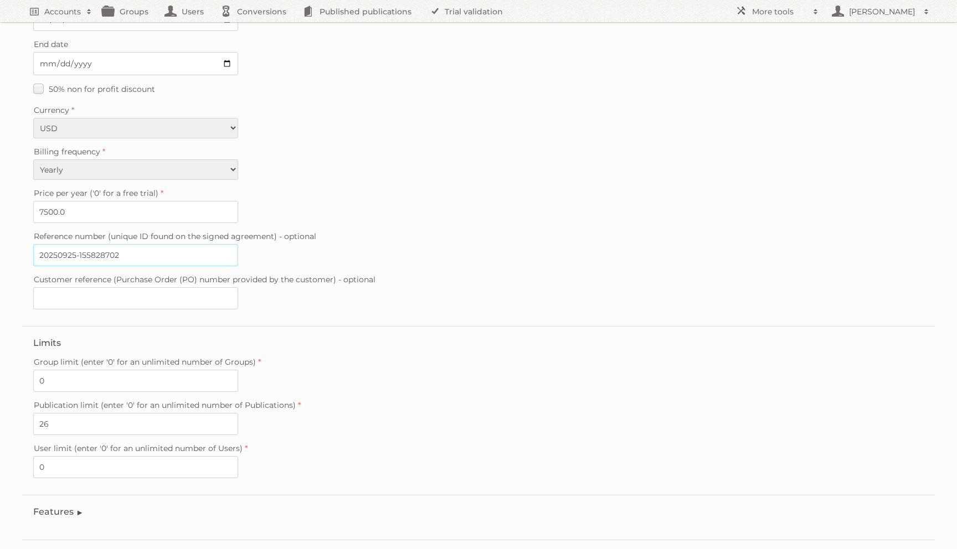
scroll to position [156, 0]
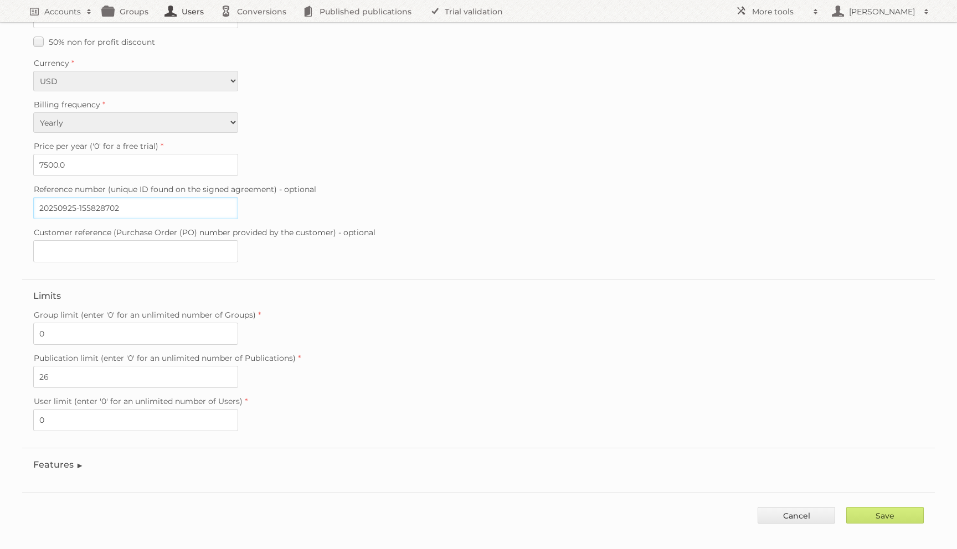
type input "20250925-155828702"
click at [58, 410] on input "0" at bounding box center [135, 420] width 205 height 22
type input "5"
click at [889, 508] on input "Save" at bounding box center [885, 515] width 78 height 17
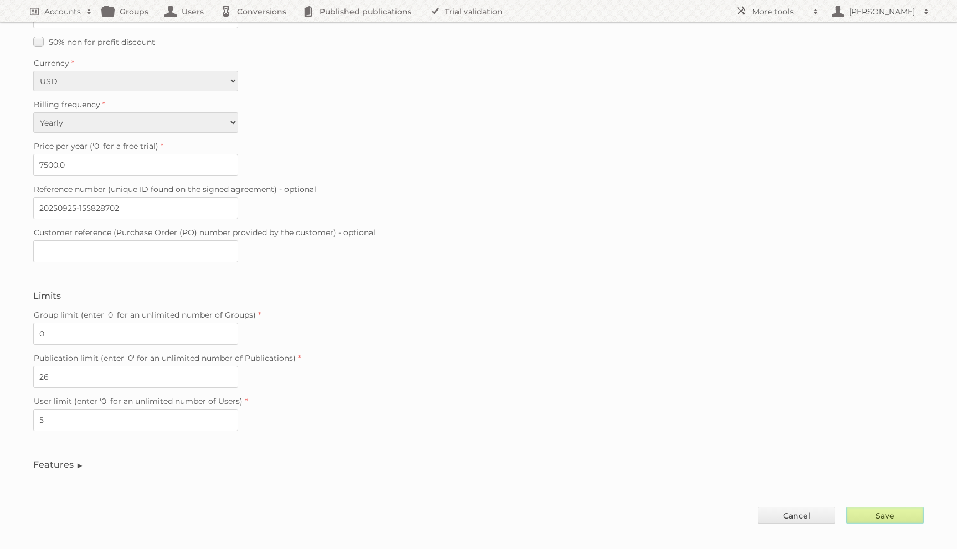
type input "..."
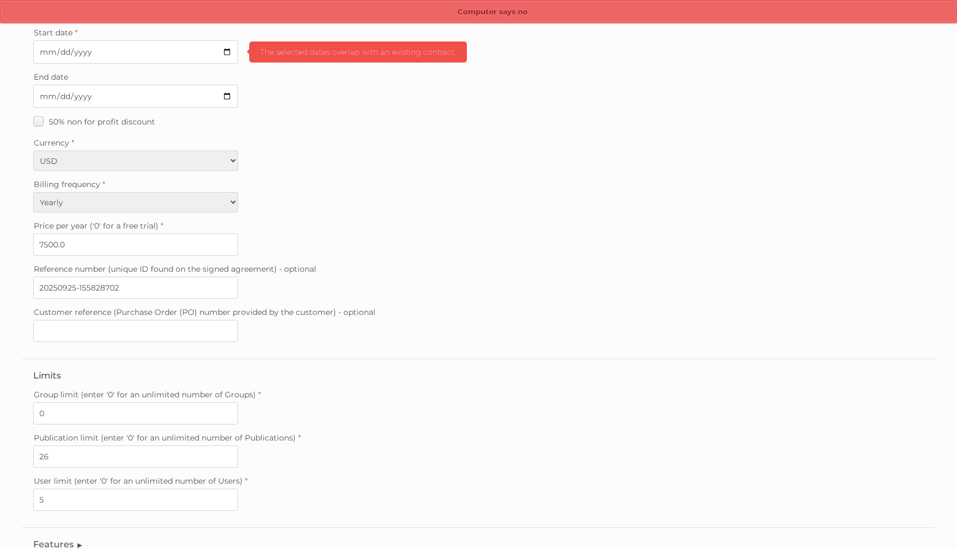
scroll to position [156, 0]
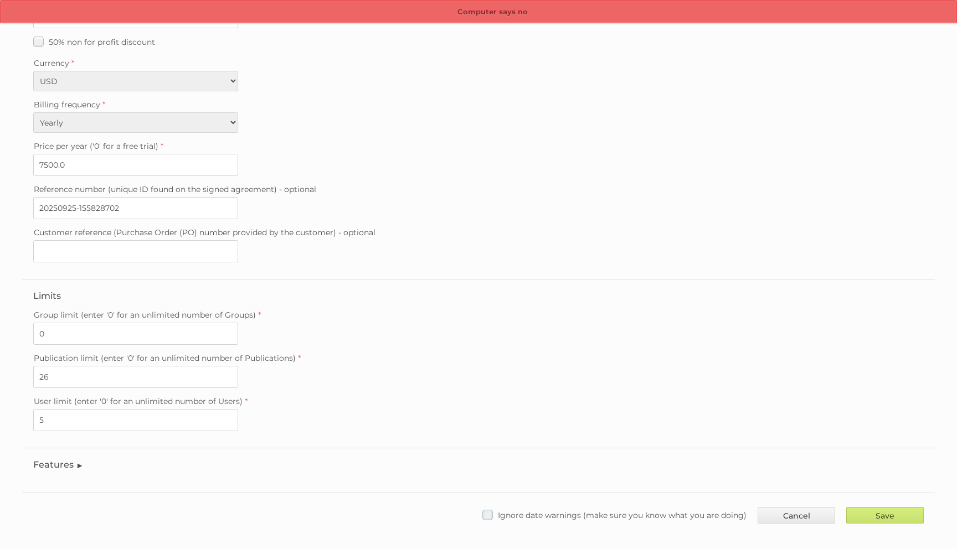
click at [600, 510] on label "Ignore date warnings (make sure you know what you are doing)" at bounding box center [614, 515] width 264 height 16
click at [0, 0] on input "Ignore date warnings (make sure you know what you are doing)" at bounding box center [0, 0] width 0 height 0
click at [889, 511] on input "Save" at bounding box center [885, 515] width 78 height 17
type input "..."
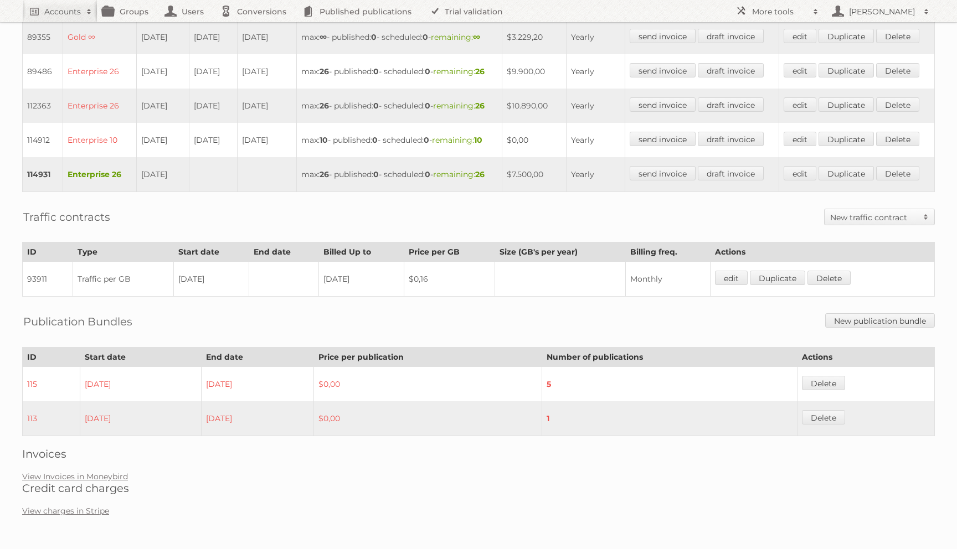
scroll to position [484, 0]
click at [876, 146] on link "Delete" at bounding box center [897, 139] width 43 height 14
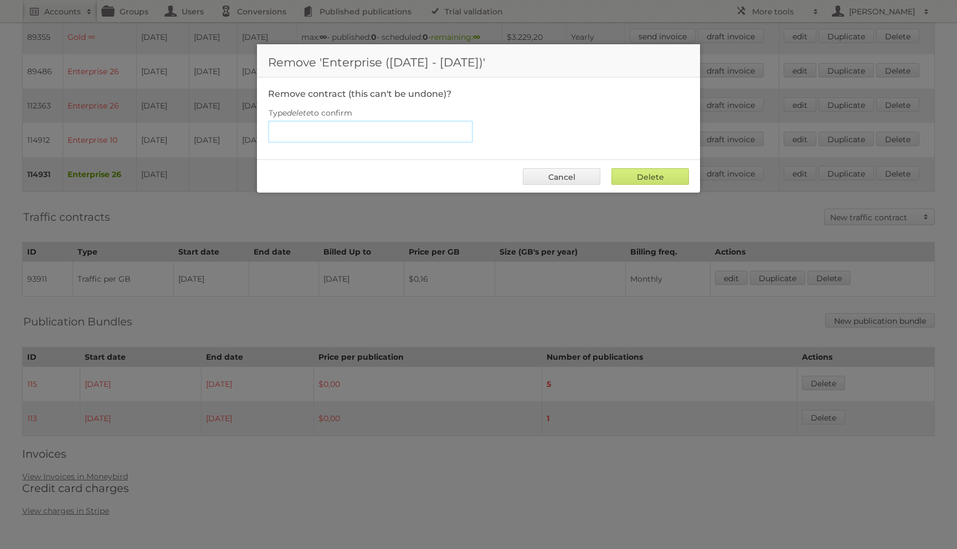
click at [421, 137] on input "Type delete to confirm" at bounding box center [370, 132] width 205 height 22
type input "s"
type input "delete"
click at [611, 168] on input "Delete" at bounding box center [650, 176] width 78 height 17
type input "Delete"
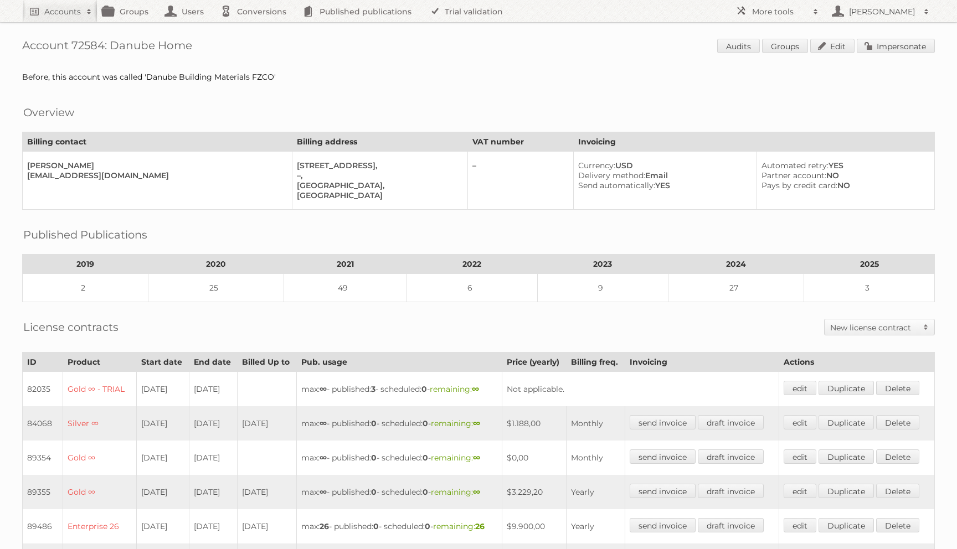
click at [842, 54] on span "Audits Groups Edit Impersonate" at bounding box center [826, 47] width 218 height 17
click at [838, 47] on link "Edit" at bounding box center [832, 46] width 44 height 14
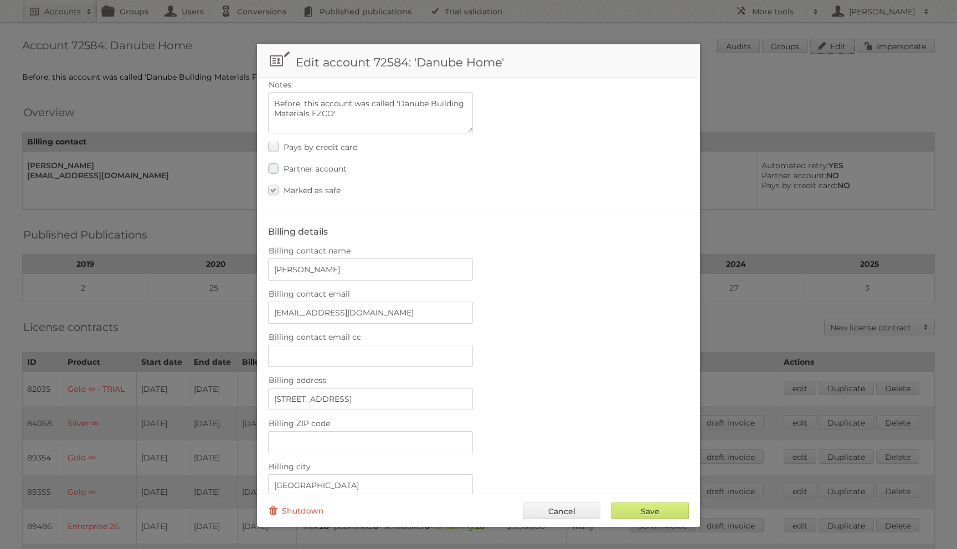
scroll to position [333, 0]
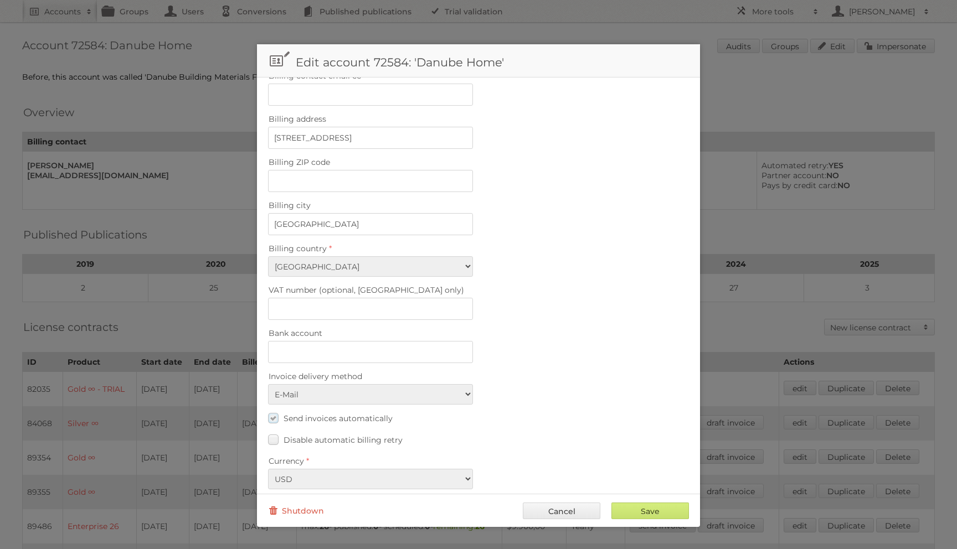
click at [275, 410] on label "Send invoices automatically" at bounding box center [330, 418] width 125 height 16
click at [0, 0] on input "Send invoices automatically" at bounding box center [0, 0] width 0 height 0
click at [625, 504] on input "Save" at bounding box center [650, 511] width 78 height 17
type input "..."
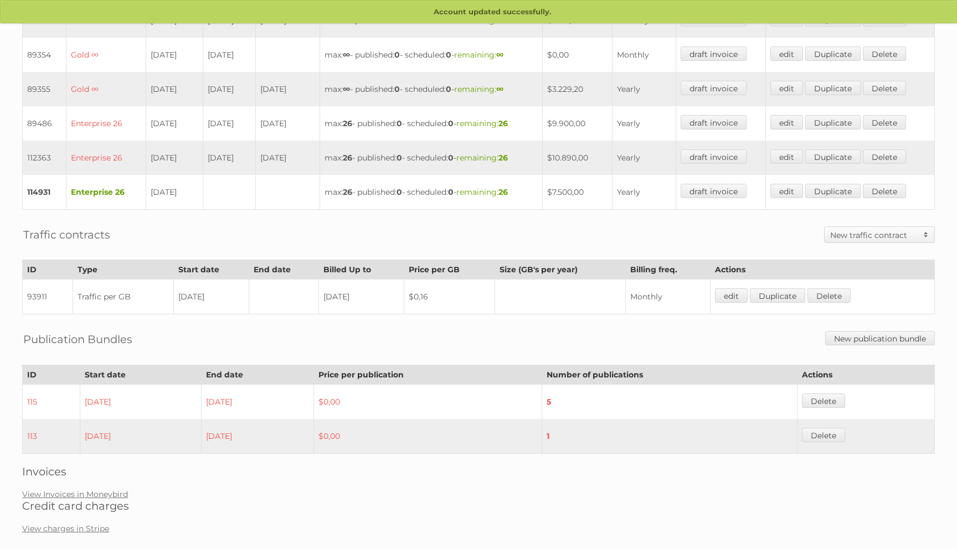
scroll to position [410, 0]
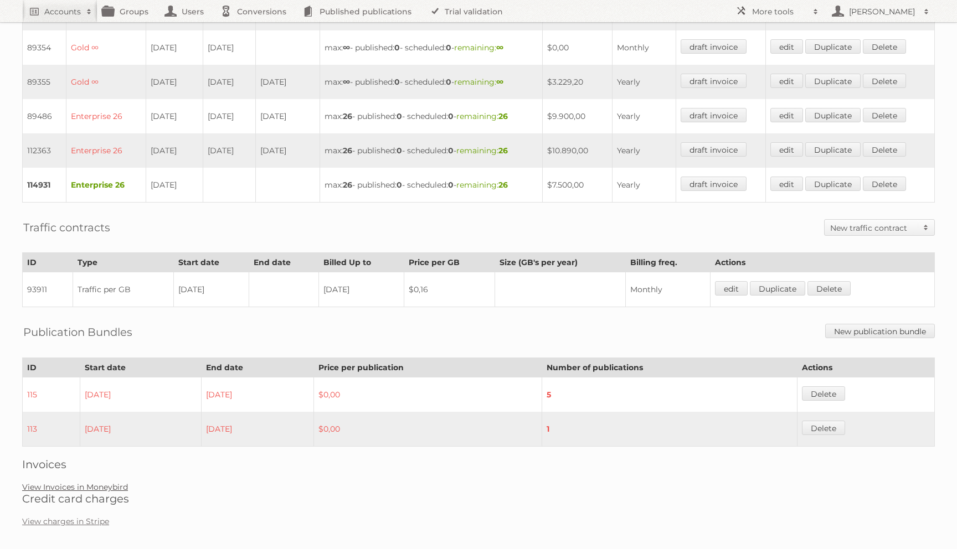
click at [89, 482] on link "View Invoices in Moneybird" at bounding box center [75, 487] width 106 height 10
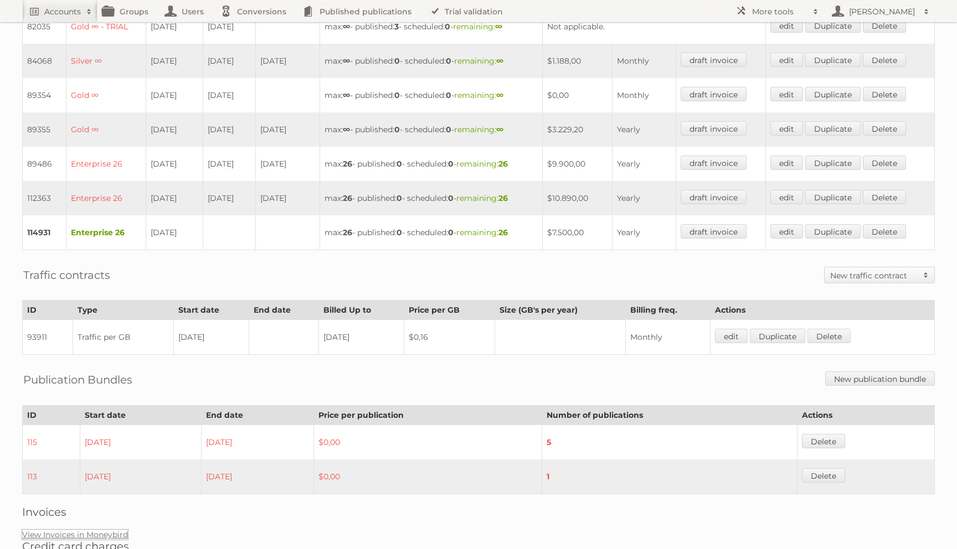
scroll to position [359, 0]
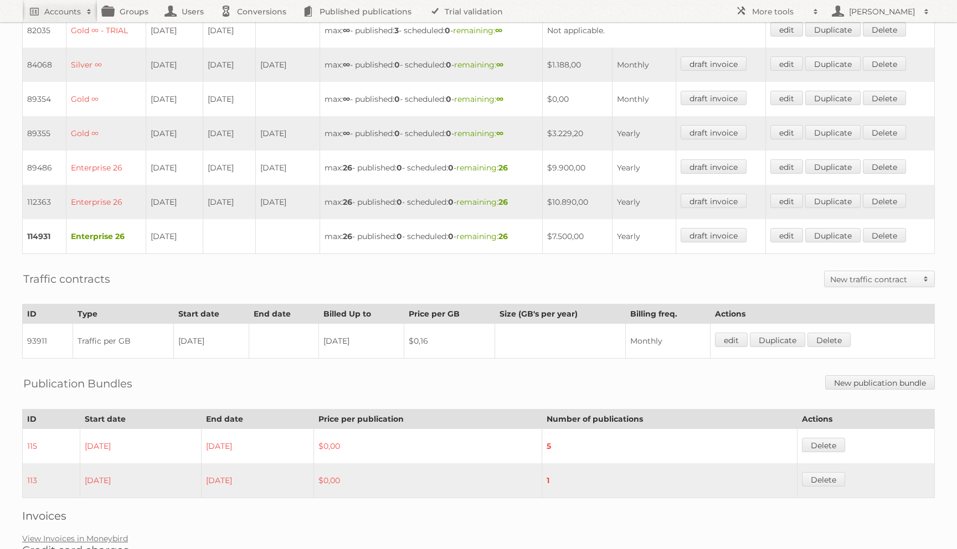
click at [850, 271] on link "New traffic contract" at bounding box center [879, 279] width 110 height 16
click at [855, 307] on link "Traffic per GB" at bounding box center [880, 315] width 110 height 17
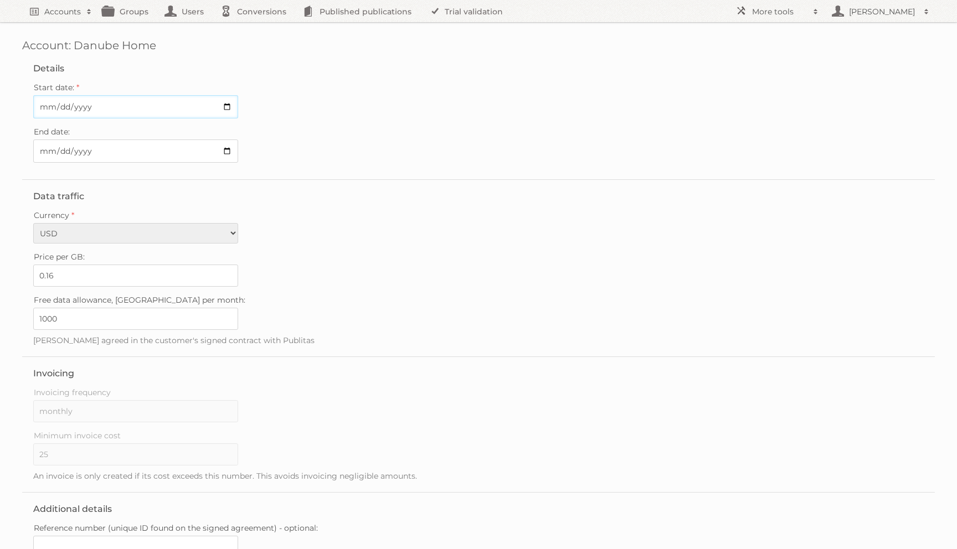
click at [51, 109] on input "Start date:" at bounding box center [135, 106] width 205 height 23
type input "[DATE]"
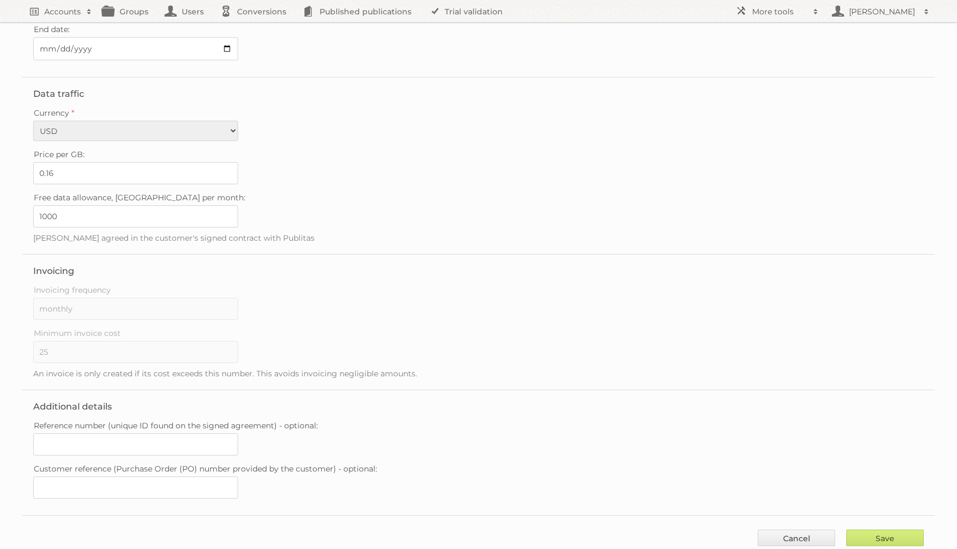
scroll to position [107, 0]
click at [87, 416] on span "Reference number (unique ID found on the signed agreement) - optional:" at bounding box center [176, 421] width 284 height 10
click at [87, 429] on input "Reference number (unique ID found on the signed agreement) - optional:" at bounding box center [135, 440] width 205 height 22
paste input "20250925-155828702"
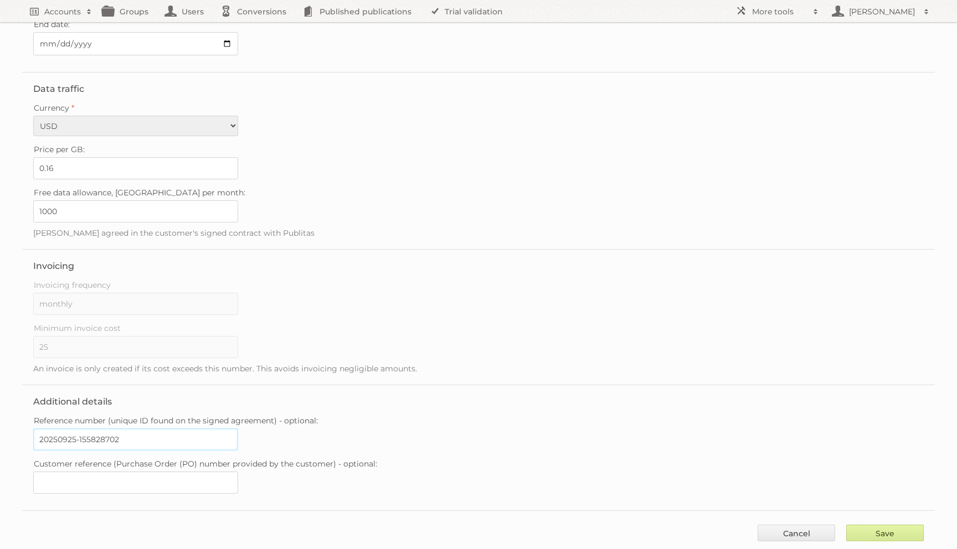
type input "20250925-155828702"
click at [853, 526] on input "Save" at bounding box center [885, 533] width 78 height 17
type input "..."
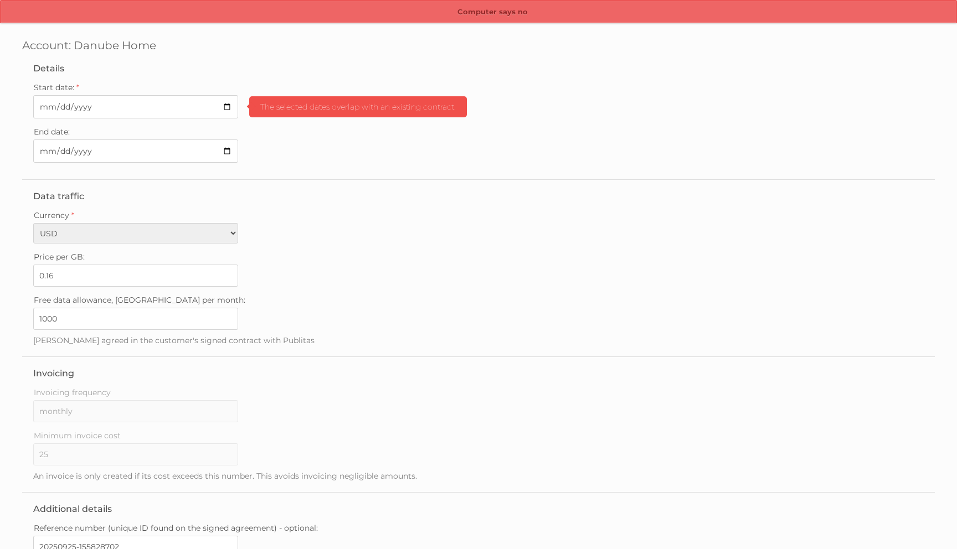
scroll to position [125, 0]
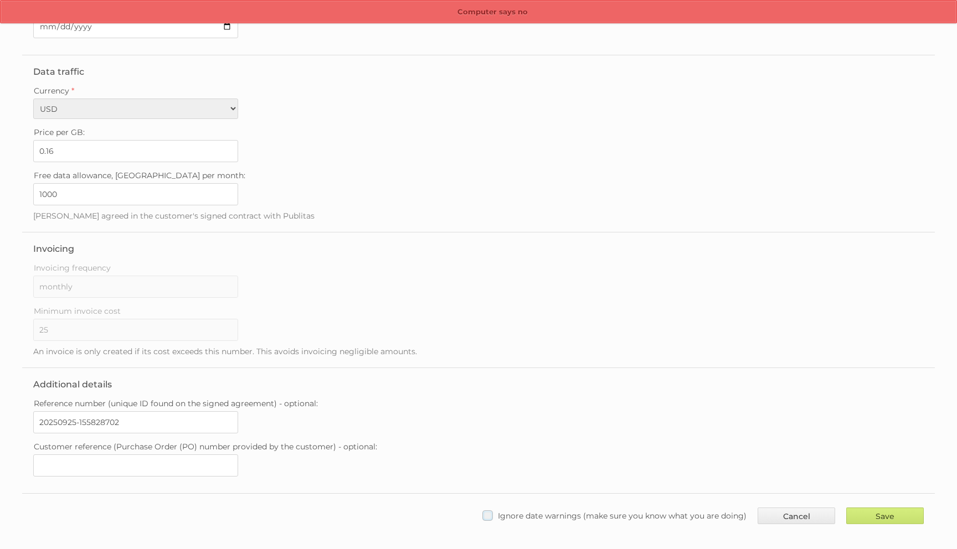
click at [612, 511] on span "Ignore date warnings (make sure you know what you are doing)" at bounding box center [622, 516] width 249 height 10
click at [0, 0] on input "Ignore date warnings (make sure you know what you are doing)" at bounding box center [0, 0] width 0 height 0
click at [894, 508] on input "Save" at bounding box center [885, 516] width 78 height 17
type input "..."
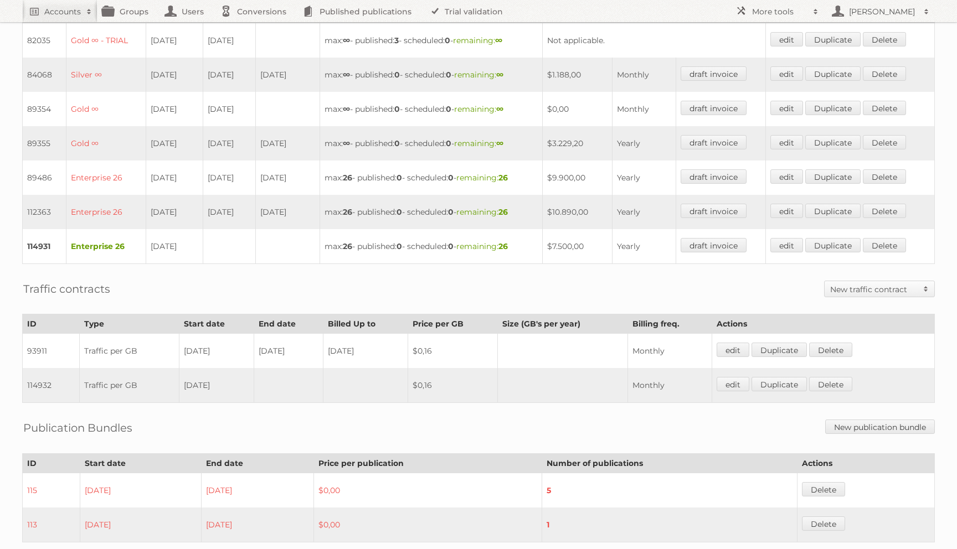
scroll to position [344, 0]
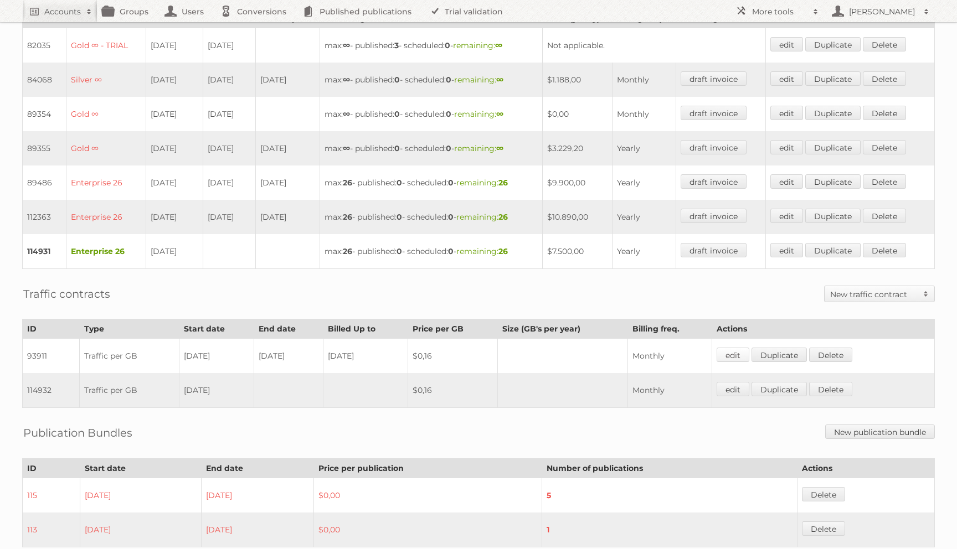
click at [735, 348] on link "edit" at bounding box center [732, 355] width 33 height 14
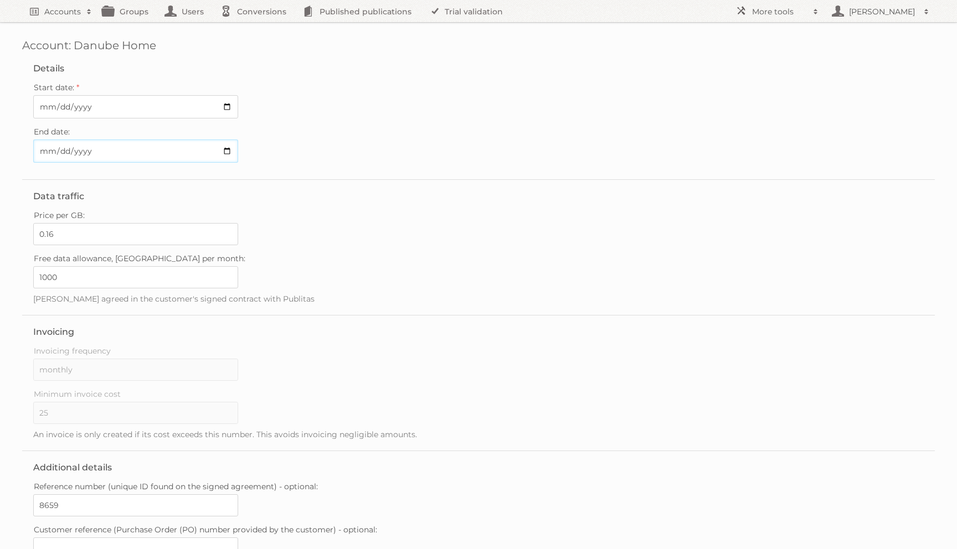
click at [48, 151] on input "[DATE]" at bounding box center [135, 151] width 205 height 23
type input "[DATE]"
type input "..."
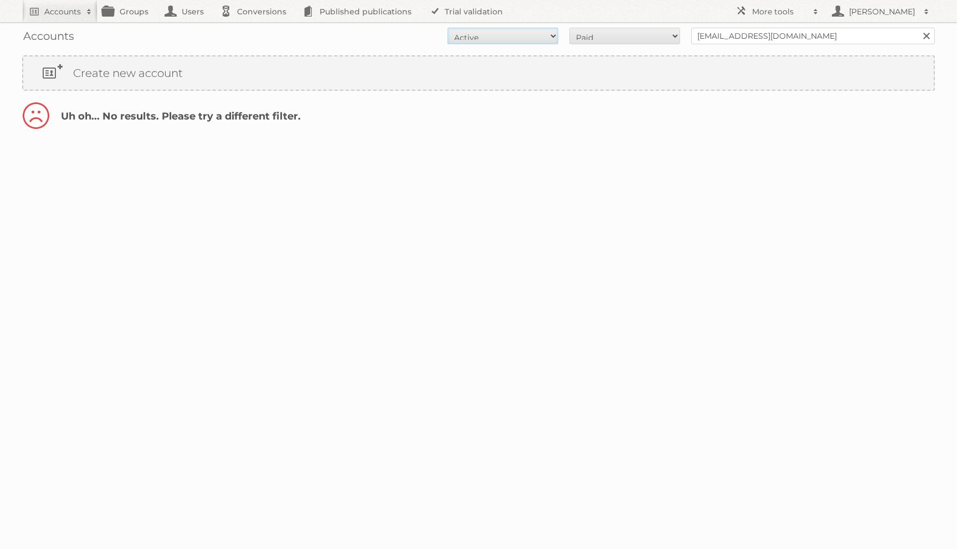
click at [537, 35] on select "All Active Expired Pending" at bounding box center [502, 36] width 111 height 17
select select "all"
click at [447, 28] on select "All Active Expired Pending" at bounding box center [502, 36] width 111 height 17
click at [601, 36] on select "All Paid Trials Self service" at bounding box center [624, 36] width 111 height 17
select select "all"
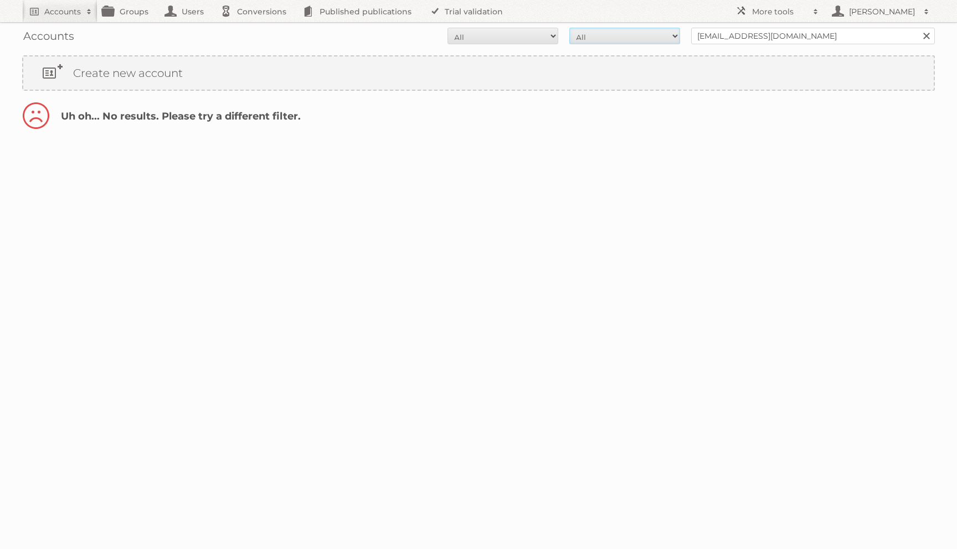
click at [569, 28] on select "All Paid Trials Self service" at bounding box center [624, 36] width 111 height 17
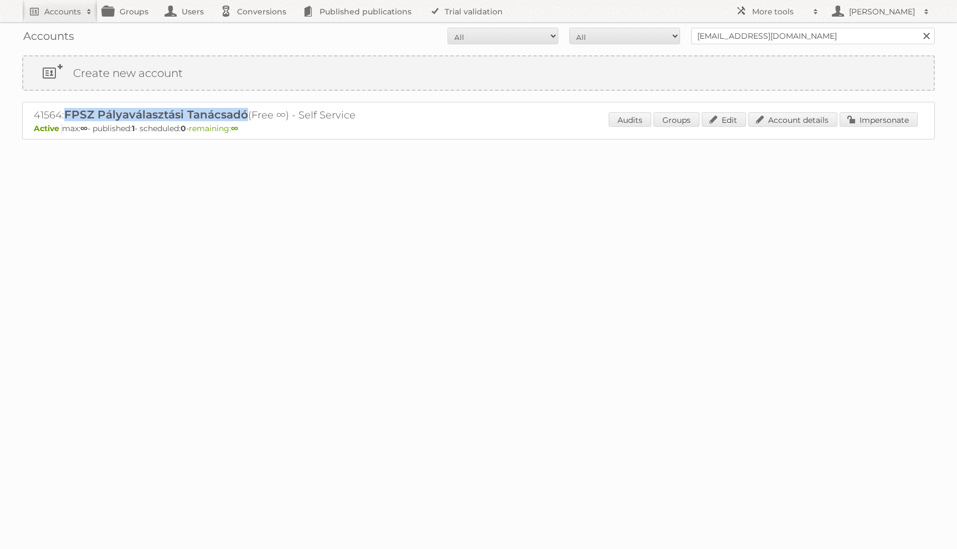
drag, startPoint x: 67, startPoint y: 113, endPoint x: 247, endPoint y: 110, distance: 180.0
click at [247, 110] on span "FPSZ Pályaválasztási Tanácsadó" at bounding box center [156, 114] width 184 height 13
copy span "FPSZ Pályaválasztási Tanácsadó"
